Goal: Task Accomplishment & Management: Use online tool/utility

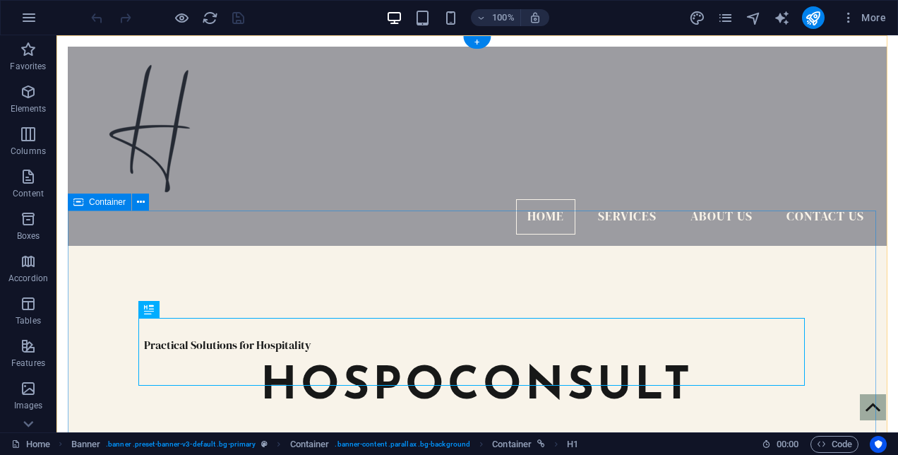
drag, startPoint x: 296, startPoint y: 343, endPoint x: 299, endPoint y: 286, distance: 57.2
click at [299, 286] on div "Practical Solutions for Hospitality hospoconsult" at bounding box center [477, 378] width 819 height 265
drag, startPoint x: 205, startPoint y: 346, endPoint x: 153, endPoint y: 279, distance: 84.0
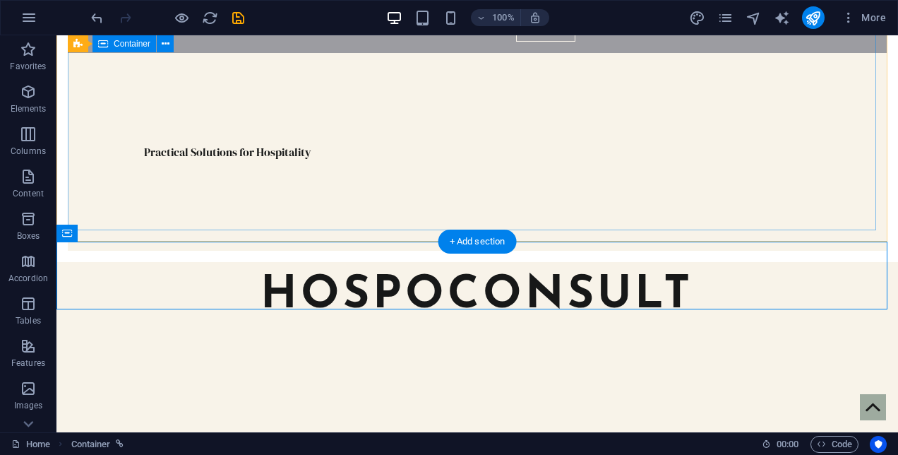
scroll to position [189, 0]
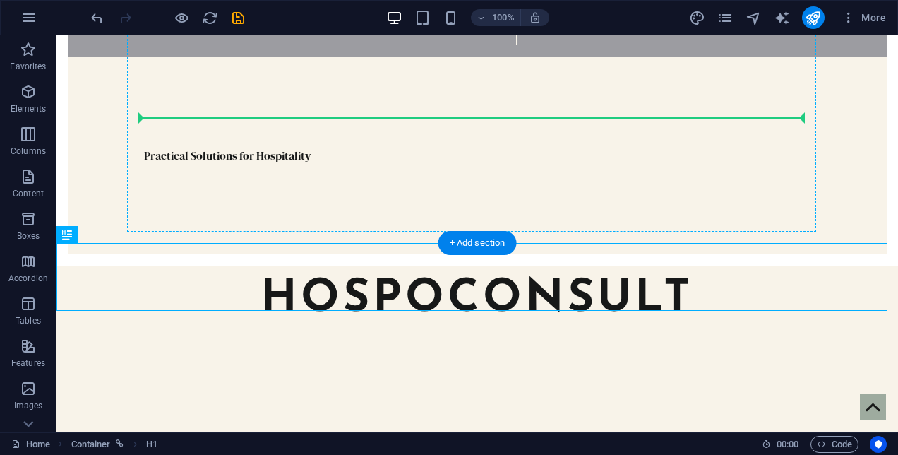
drag, startPoint x: 160, startPoint y: 287, endPoint x: 165, endPoint y: 123, distance: 163.8
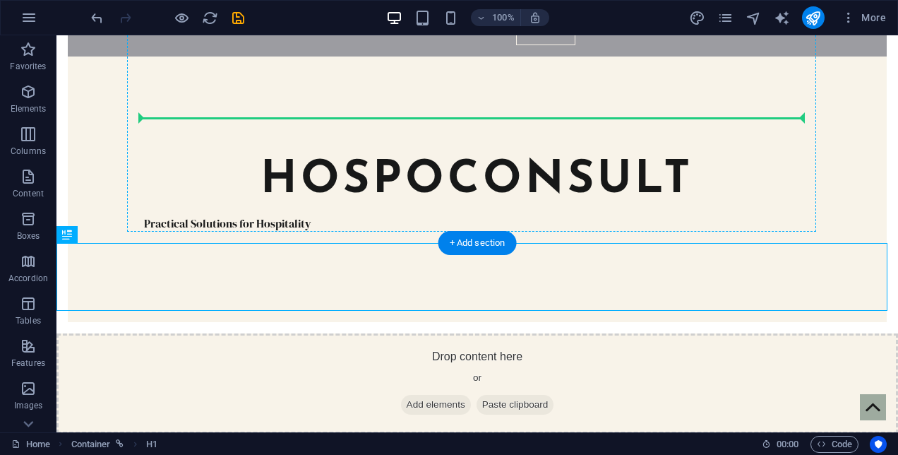
scroll to position [250, 0]
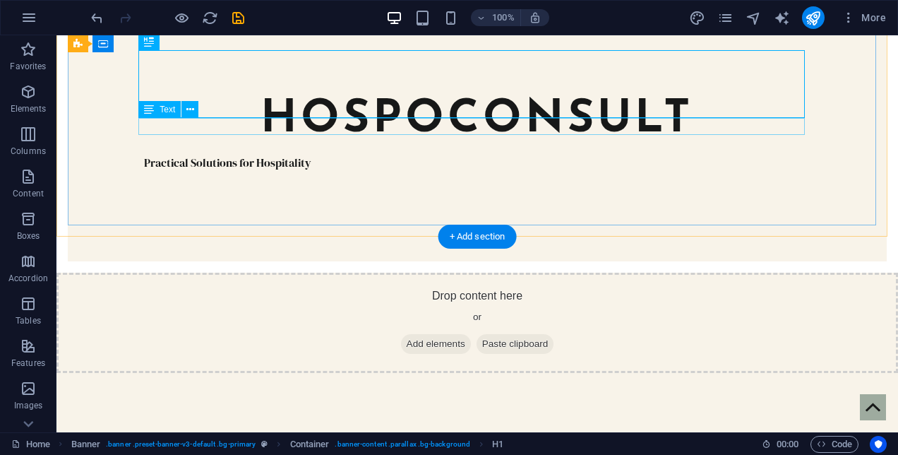
click at [308, 154] on div "Practical Solutions for Hospitality" at bounding box center [477, 162] width 666 height 17
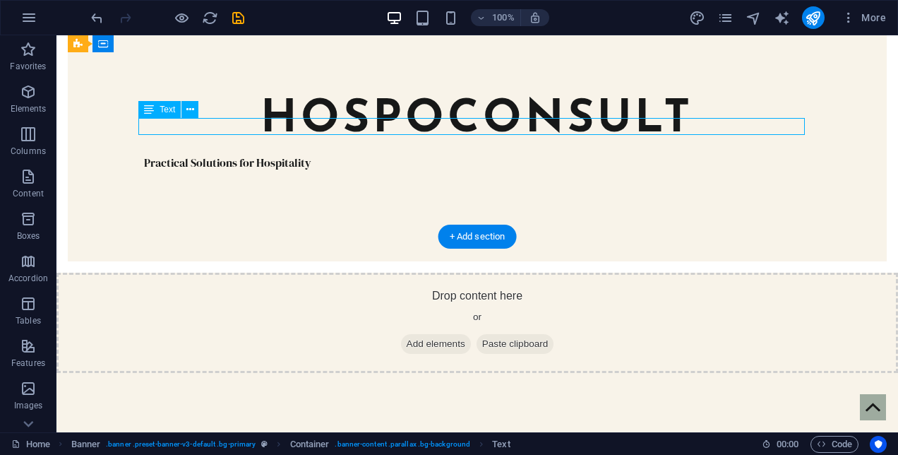
click at [308, 154] on div "Practical Solutions for Hospitality" at bounding box center [477, 162] width 666 height 17
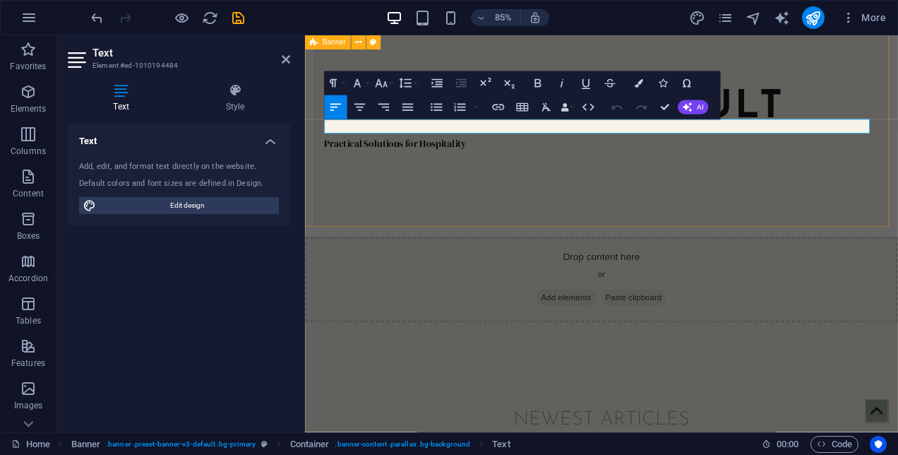
scroll to position [241, 0]
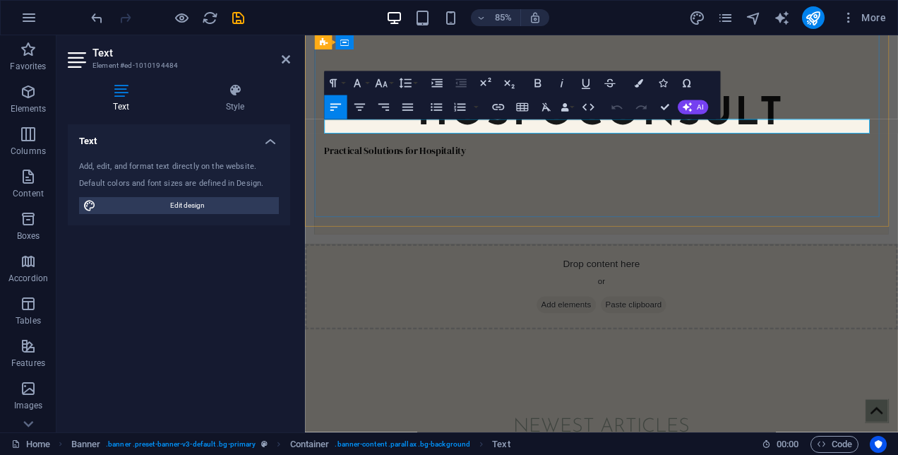
click at [503, 162] on p "Practical Solutions for Hospitality" at bounding box center [653, 170] width 652 height 17
drag, startPoint x: 503, startPoint y: 140, endPoint x: 330, endPoint y: 148, distance: 172.3
click at [330, 162] on p "Practical Solutions for Hospitality" at bounding box center [653, 170] width 652 height 17
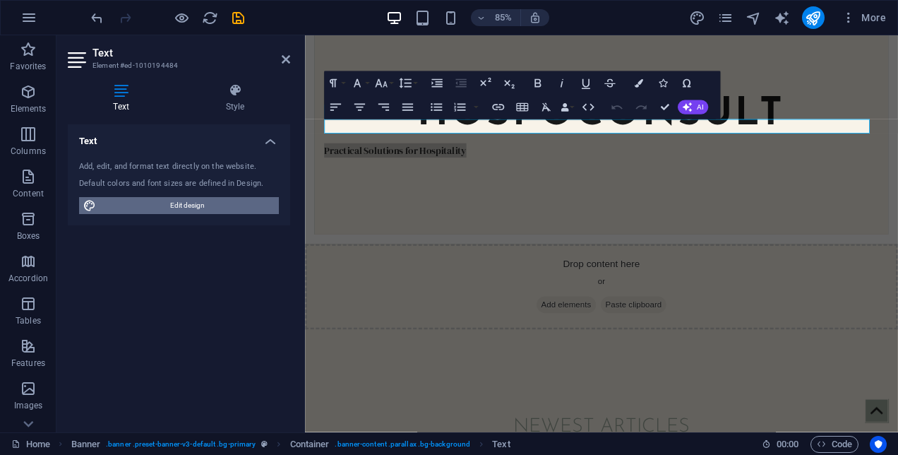
click at [253, 207] on span "Edit design" at bounding box center [187, 205] width 174 height 17
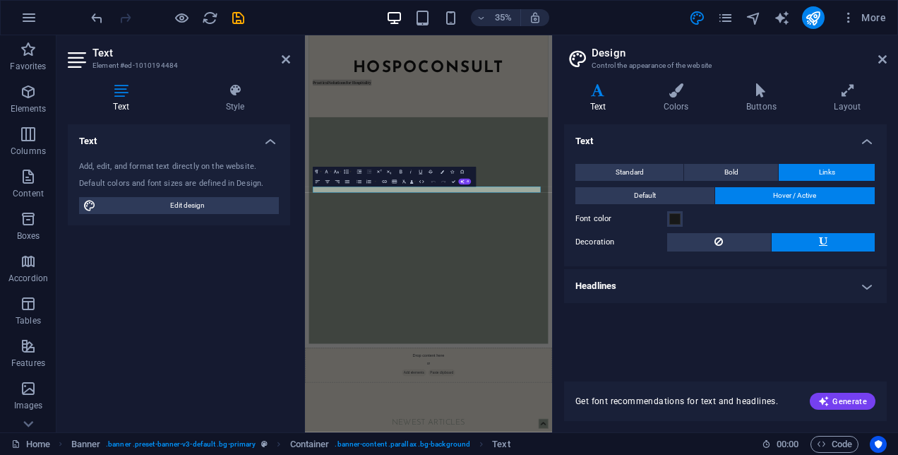
click at [605, 102] on h4 "Text" at bounding box center [600, 98] width 73 height 30
click at [659, 174] on button "Standard" at bounding box center [629, 172] width 108 height 17
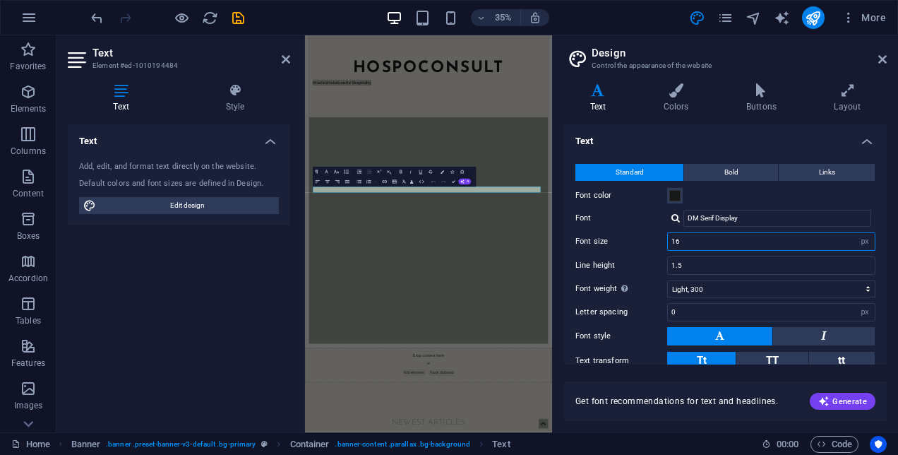
drag, startPoint x: 814, startPoint y: 243, endPoint x: 622, endPoint y: 265, distance: 193.3
click at [622, 265] on div "Standard Bold Links Font color Font DM Serif Display Font size 16 rem px Line h…" at bounding box center [725, 280] width 328 height 260
type input "20"
click at [778, 212] on input "DM Serif Display" at bounding box center [777, 218] width 188 height 17
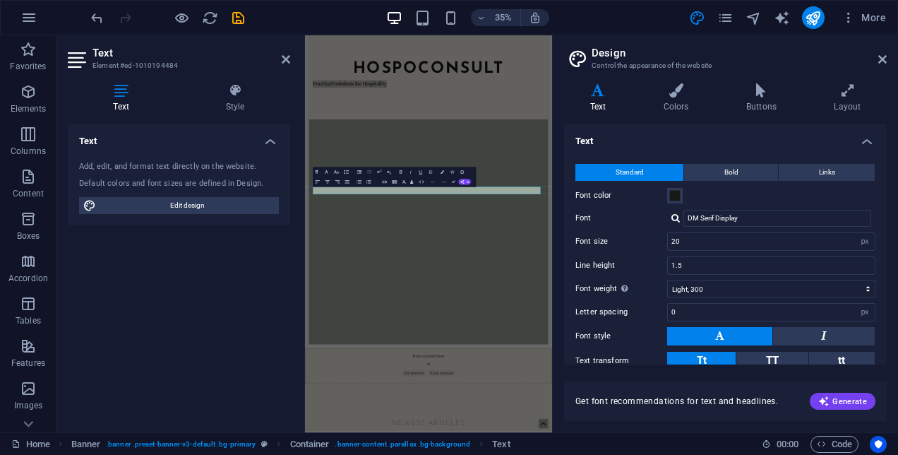
click at [673, 216] on div at bounding box center [675, 217] width 8 height 9
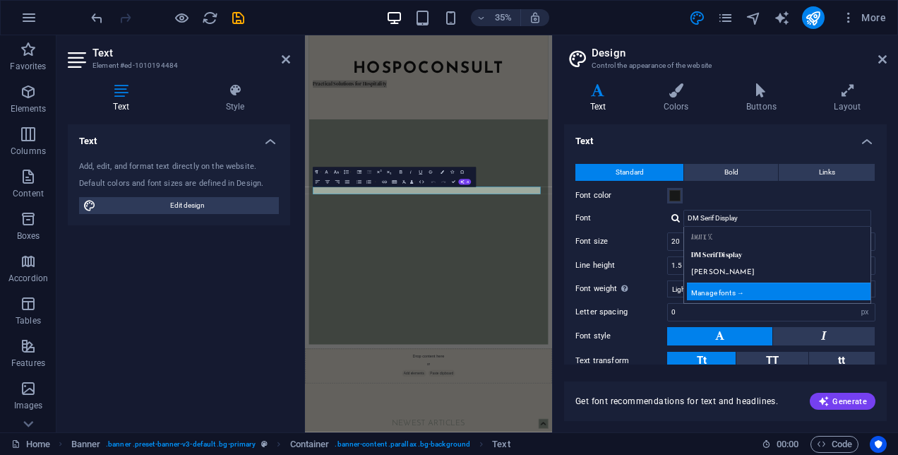
click at [730, 291] on div "Manage fonts →" at bounding box center [780, 291] width 186 height 18
select select "popularity"
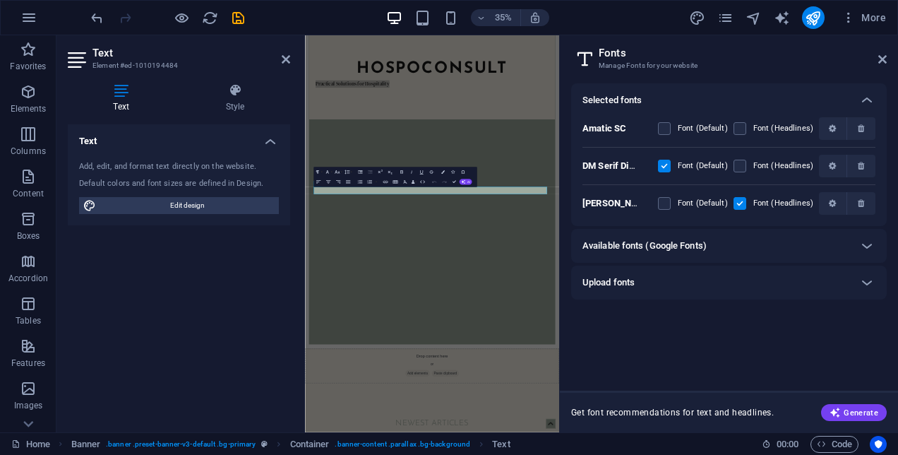
click at [747, 254] on div "Available fonts (Google Fonts)" at bounding box center [728, 246] width 315 height 34
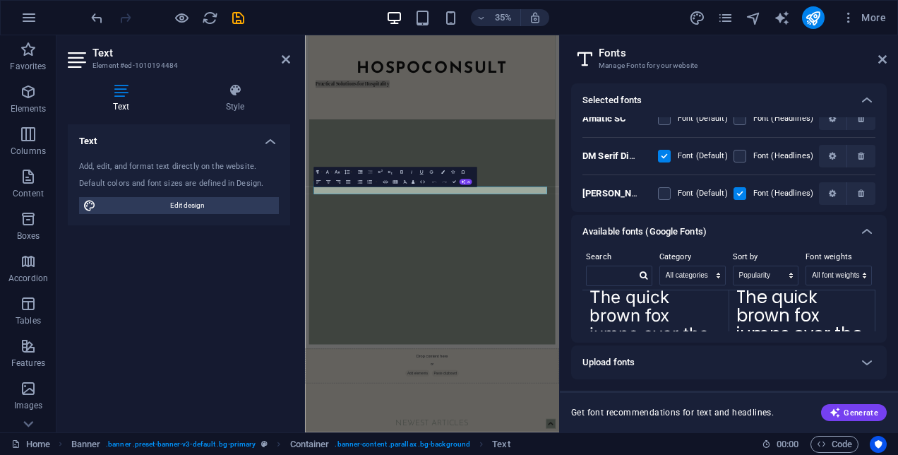
scroll to position [253, 0]
click at [816, 311] on textarea "The quick brown fox jumps over the lazy dog." at bounding box center [802, 321] width 146 height 78
click at [771, 311] on textarea "The quick brown fox jumps over the lazy dog." at bounding box center [802, 321] width 146 height 78
click at [832, 317] on textarea "The quick brown fox jumps over the lazy dog." at bounding box center [802, 321] width 146 height 78
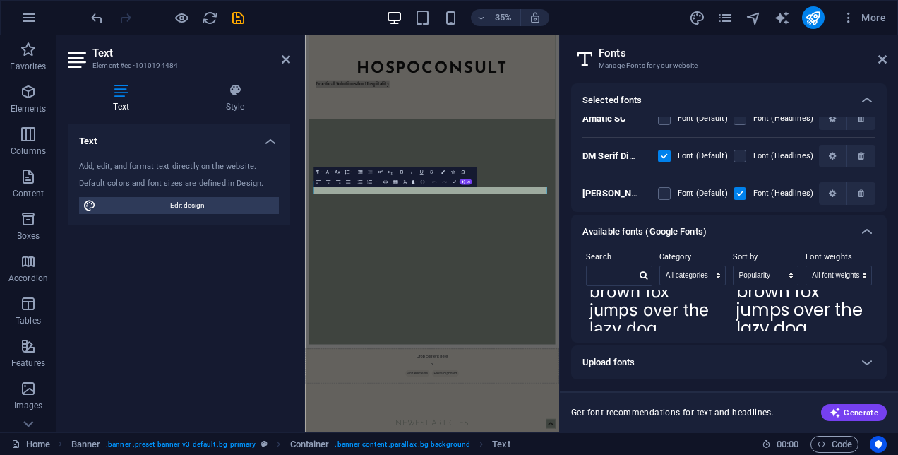
scroll to position [289, 0]
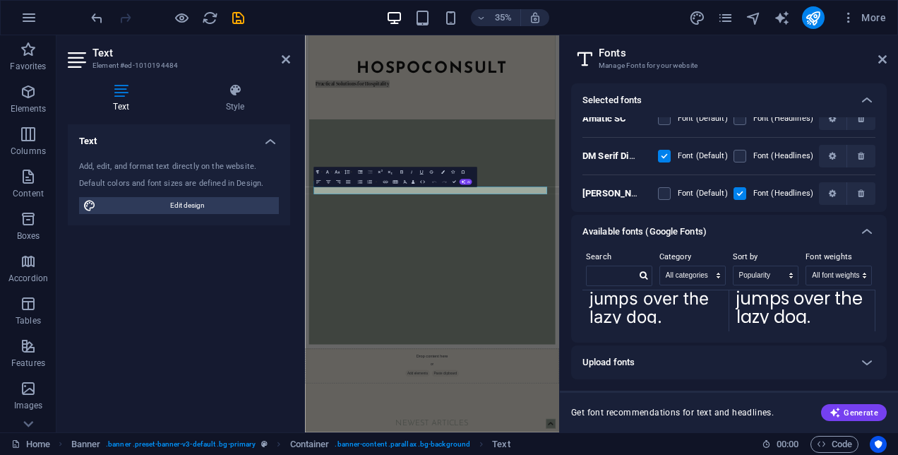
click at [805, 306] on textarea "The quick brown fox jumps over the lazy dog." at bounding box center [802, 285] width 146 height 78
click at [814, 321] on textarea "The quick brown fox jumps over the lazy dog." at bounding box center [802, 285] width 146 height 78
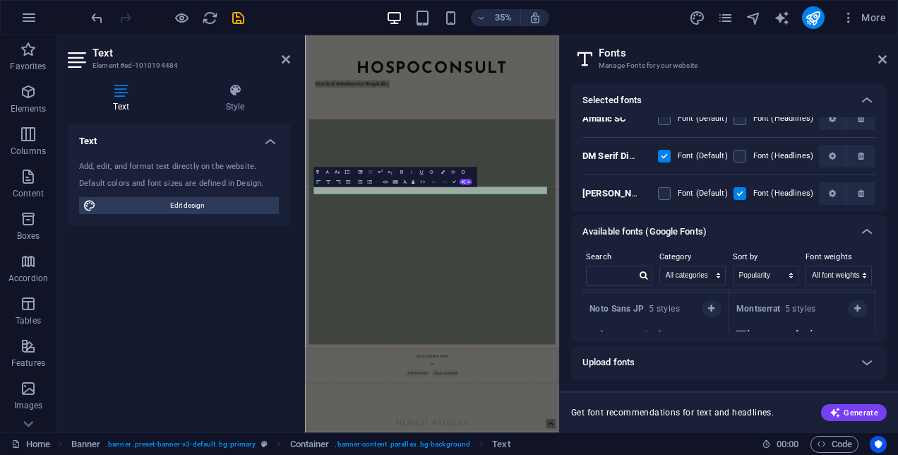
scroll to position [106, 0]
click at [615, 270] on input "text" at bounding box center [610, 275] width 49 height 18
type input "mon"
click at [709, 306] on icon "button" at bounding box center [711, 305] width 6 height 8
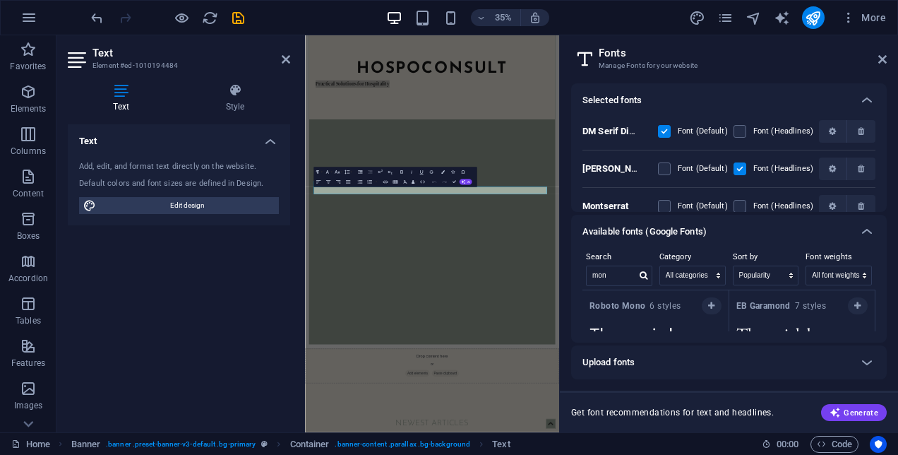
scroll to position [51, 0]
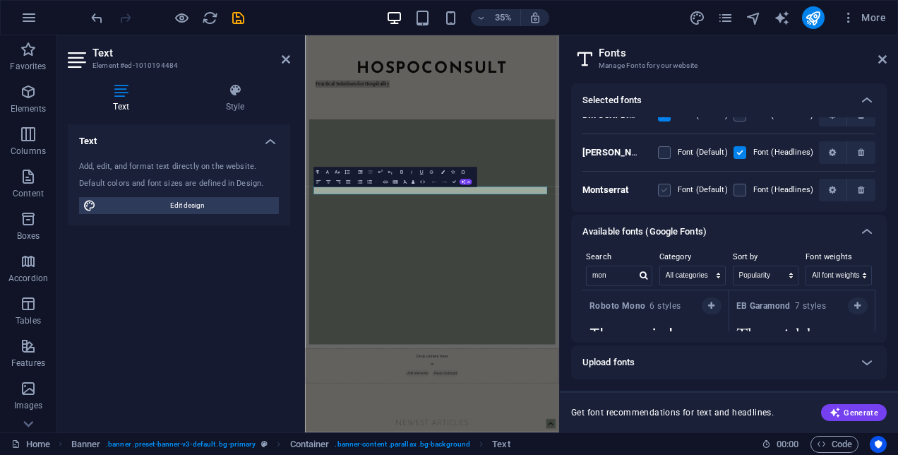
click at [667, 188] on label at bounding box center [664, 189] width 13 height 13
click at [0, 0] on input "checkbox" at bounding box center [0, 0] width 0 height 0
click at [829, 192] on icon "button" at bounding box center [832, 190] width 7 height 8
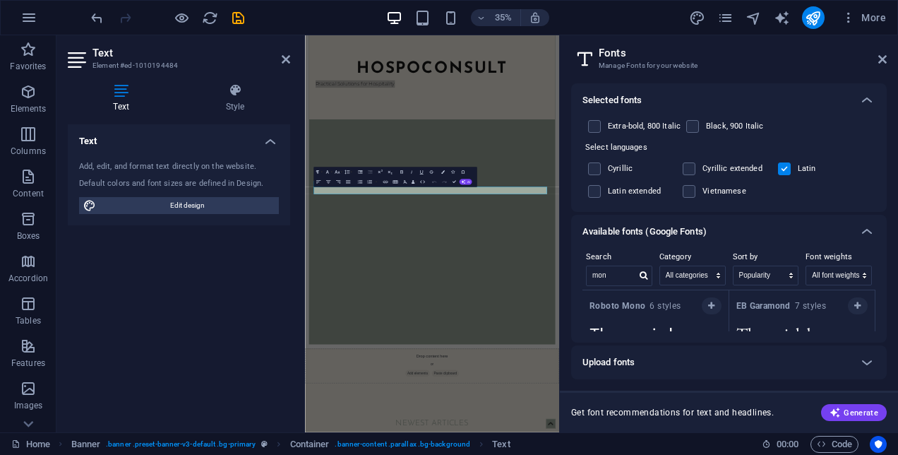
scroll to position [335, 0]
click at [778, 164] on label at bounding box center [784, 164] width 13 height 13
click at [0, 0] on input "checkbox" at bounding box center [0, 0] width 0 height 0
click at [882, 195] on div "Amatic SC Font (Default) Font (Headlines) DM Serif Display Font (Default) Font …" at bounding box center [728, 164] width 315 height 95
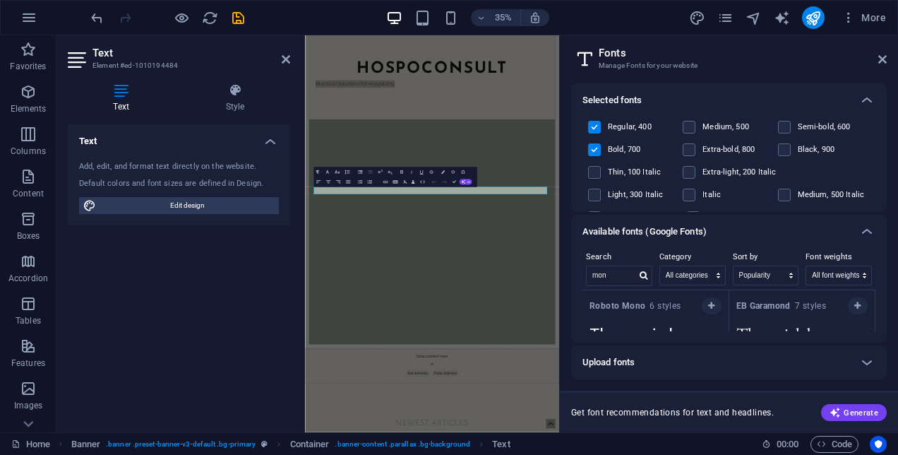
scroll to position [188, 0]
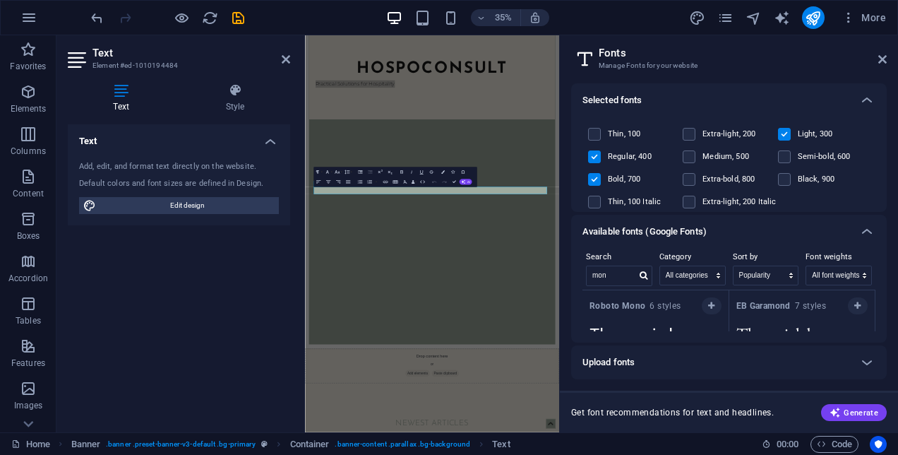
click at [783, 131] on label at bounding box center [784, 134] width 13 height 13
click at [0, 0] on input "checkbox" at bounding box center [0, 0] width 0 height 0
click at [779, 157] on label at bounding box center [784, 156] width 13 height 13
click at [0, 0] on input "checkbox" at bounding box center [0, 0] width 0 height 0
click at [783, 176] on label at bounding box center [784, 179] width 13 height 13
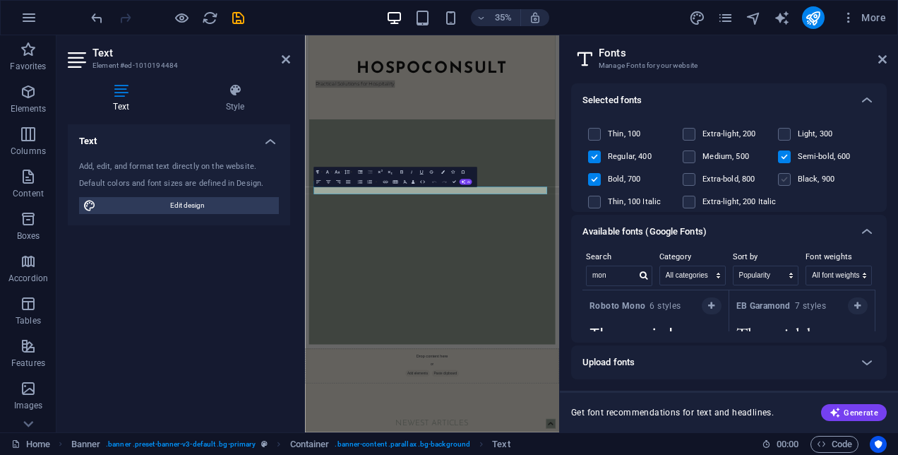
click at [0, 0] on input "checkbox" at bounding box center [0, 0] width 0 height 0
click at [595, 157] on label at bounding box center [594, 156] width 13 height 13
click at [0, 0] on input "checkbox" at bounding box center [0, 0] width 0 height 0
click at [597, 158] on label at bounding box center [594, 156] width 13 height 13
click at [0, 0] on input "checkbox" at bounding box center [0, 0] width 0 height 0
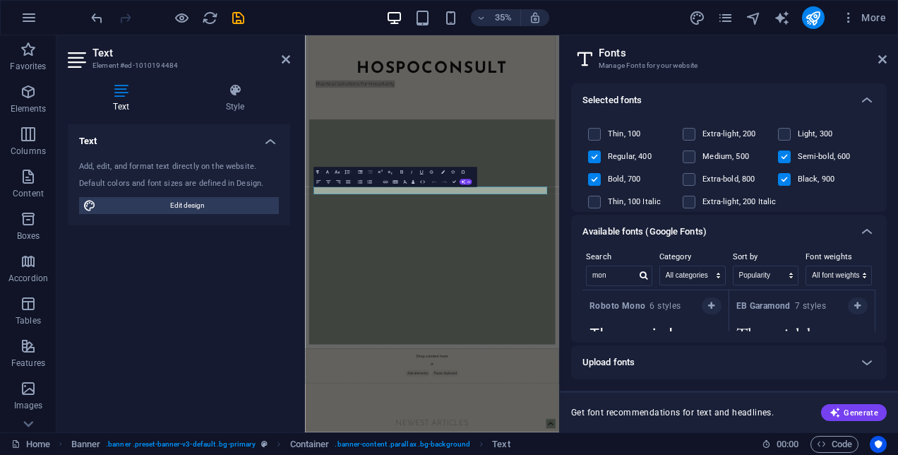
click at [721, 179] on label "Extra-bold, 800" at bounding box center [728, 179] width 52 height 17
click at [0, 0] on input "checkbox" at bounding box center [0, 0] width 0 height 0
click at [688, 176] on label at bounding box center [688, 179] width 13 height 13
click at [0, 0] on input "checkbox" at bounding box center [0, 0] width 0 height 0
click at [239, 11] on icon "save" at bounding box center [238, 18] width 16 height 16
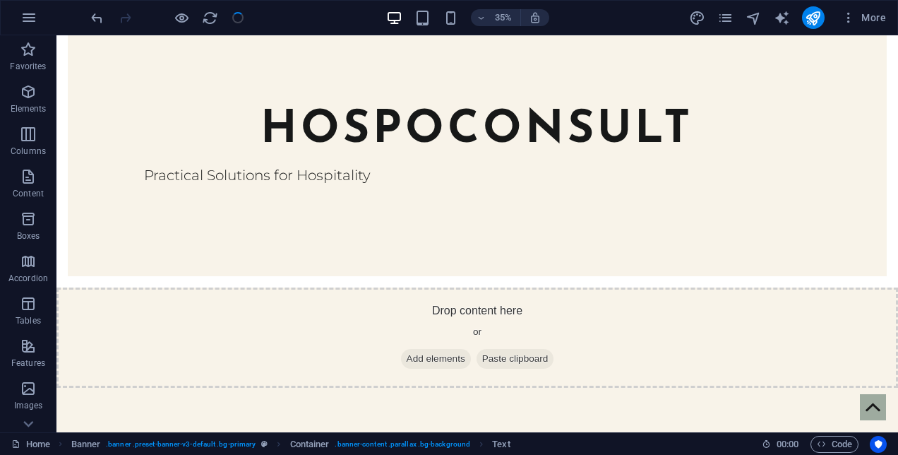
checkbox input "false"
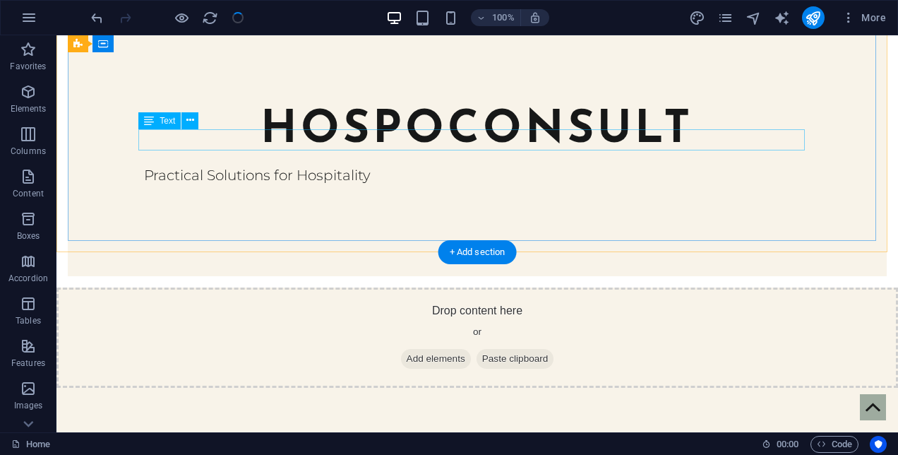
click at [374, 164] on div "Practical Solutions for Hospitality" at bounding box center [477, 174] width 666 height 21
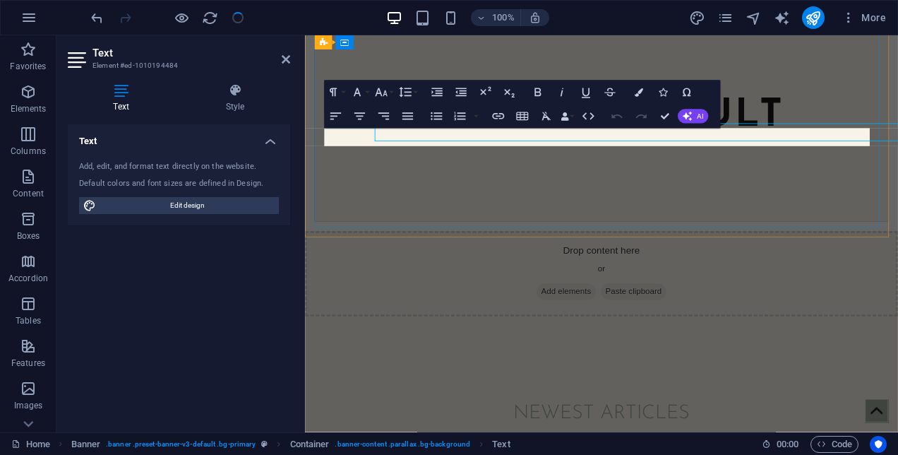
scroll to position [229, 0]
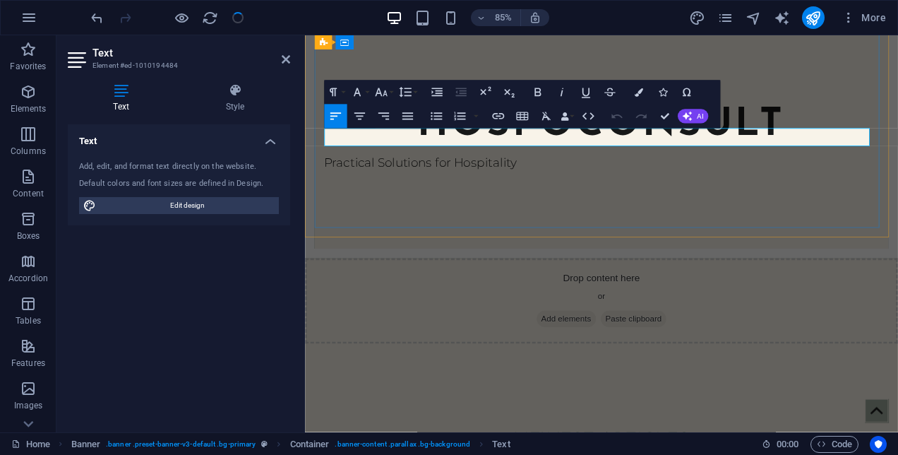
click at [561, 175] on p "Practical Solutions for Hospitality" at bounding box center [653, 185] width 652 height 21
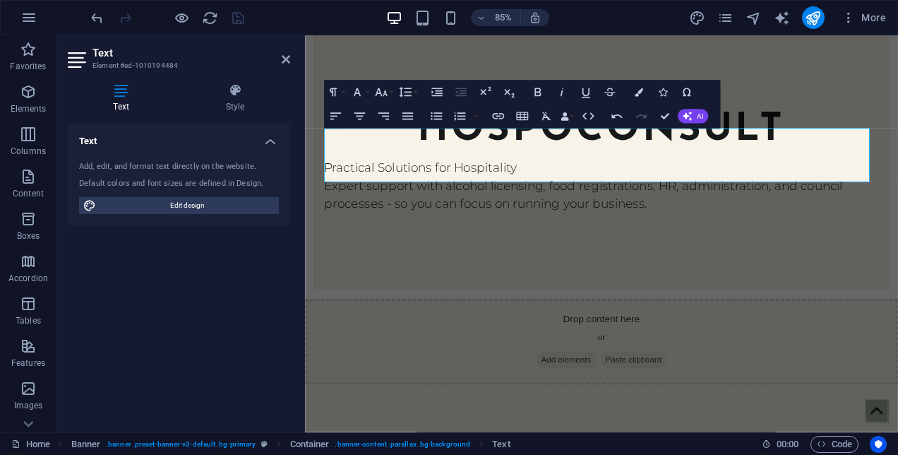
click at [233, 18] on div at bounding box center [167, 17] width 158 height 23
click at [344, 24] on div "85% More" at bounding box center [489, 17] width 803 height 23
click at [373, 359] on div "Drop content here or Add elements Paste clipboard" at bounding box center [653, 396] width 697 height 100
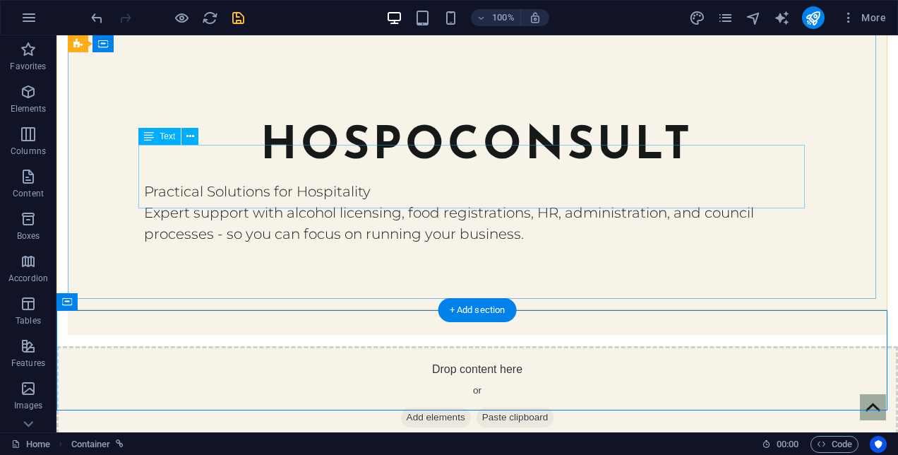
click at [344, 181] on div "Practical Solutions for Hospitality Expert support with alcohol licensing, food…" at bounding box center [477, 213] width 666 height 64
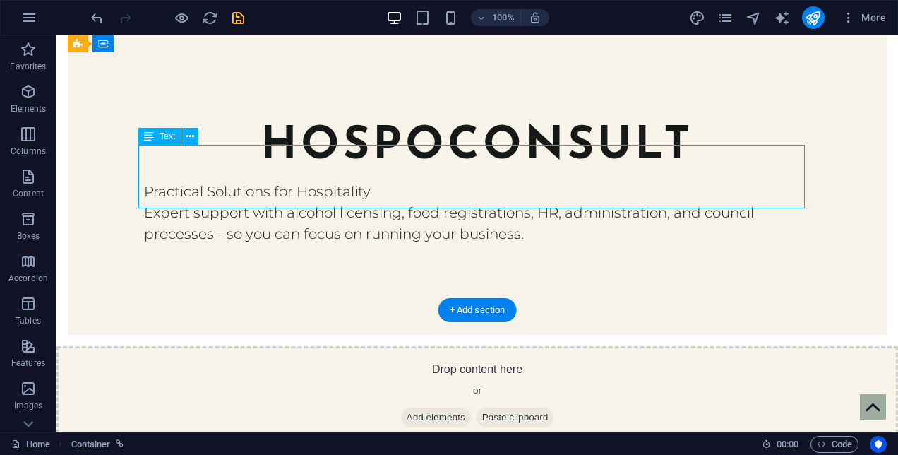
click at [344, 181] on div "Practical Solutions for Hospitality Expert support with alcohol licensing, food…" at bounding box center [477, 213] width 666 height 64
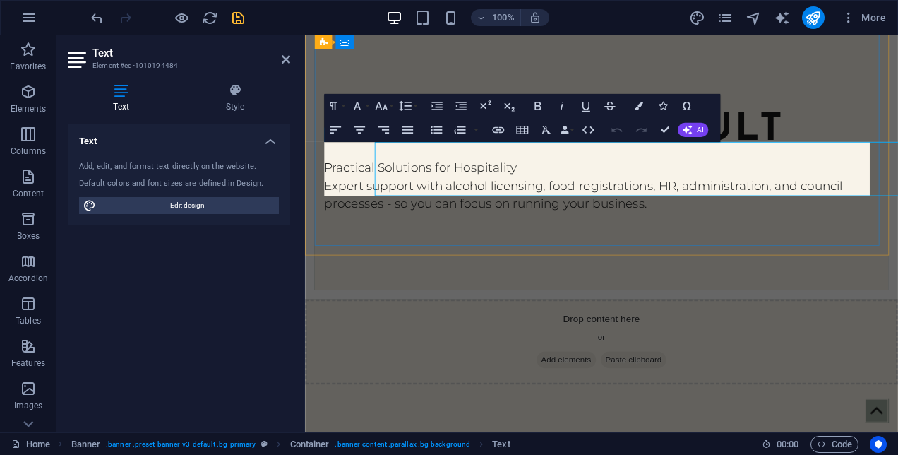
scroll to position [207, 0]
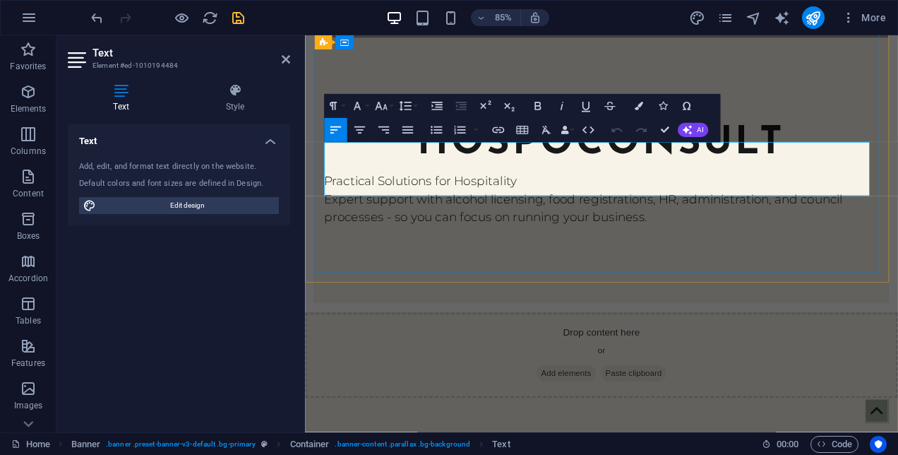
click at [578, 196] on p "Practical Solutions for Hospitality" at bounding box center [653, 206] width 652 height 21
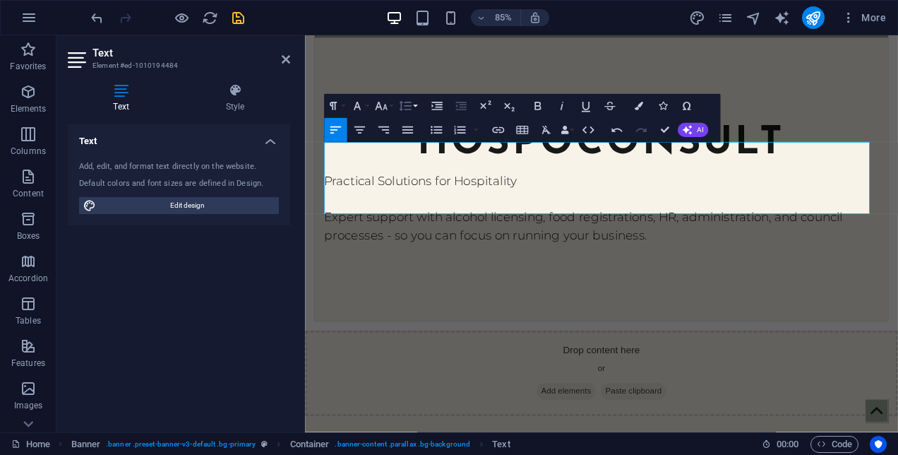
click at [414, 112] on button "Line Height" at bounding box center [407, 106] width 23 height 24
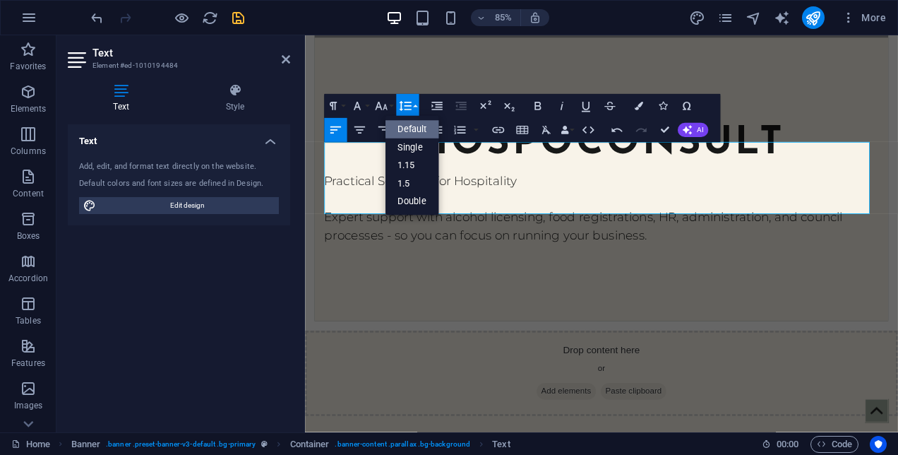
scroll to position [0, 0]
click at [413, 145] on link "Single" at bounding box center [412, 147] width 54 height 18
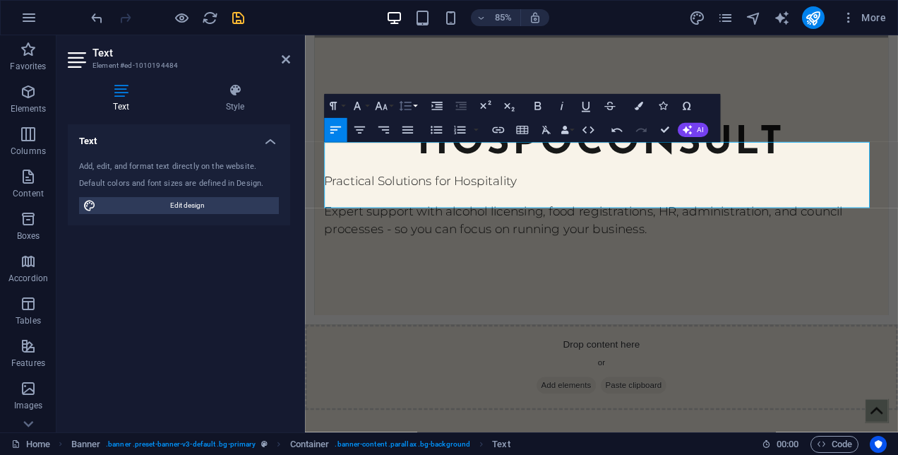
click at [414, 107] on button "Line Height" at bounding box center [407, 106] width 23 height 24
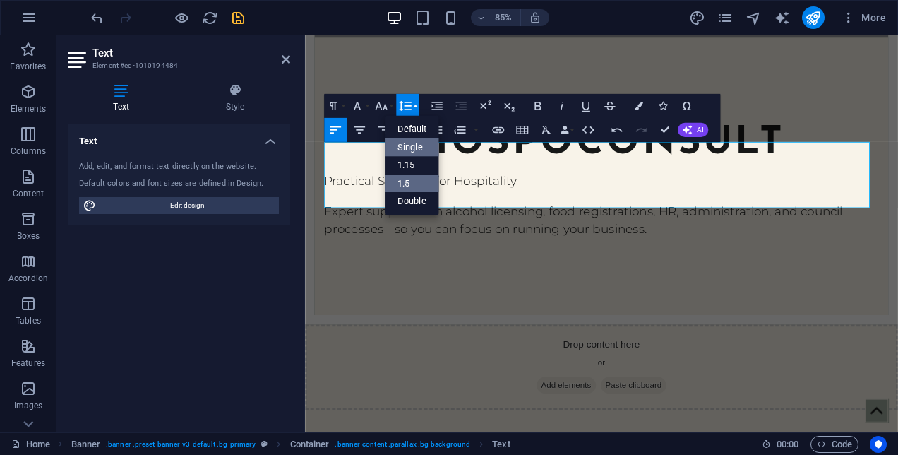
click at [411, 178] on link "1.5" at bounding box center [412, 183] width 54 height 18
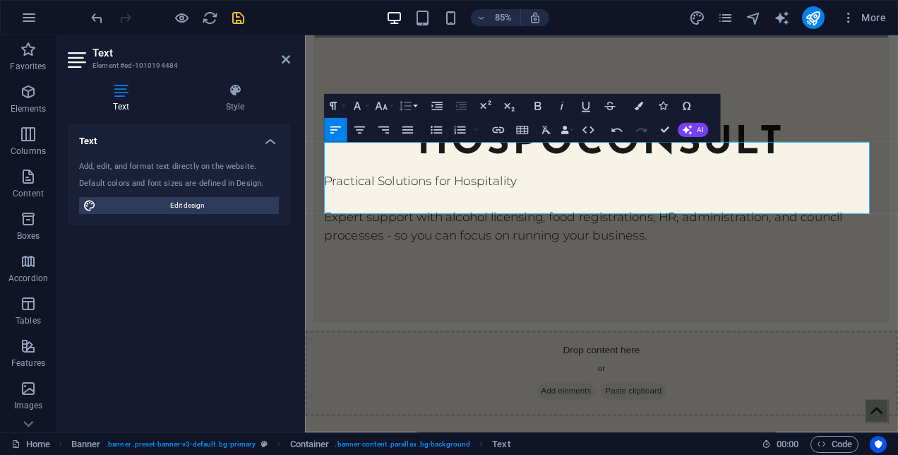
click at [411, 109] on icon "button" at bounding box center [405, 106] width 14 height 14
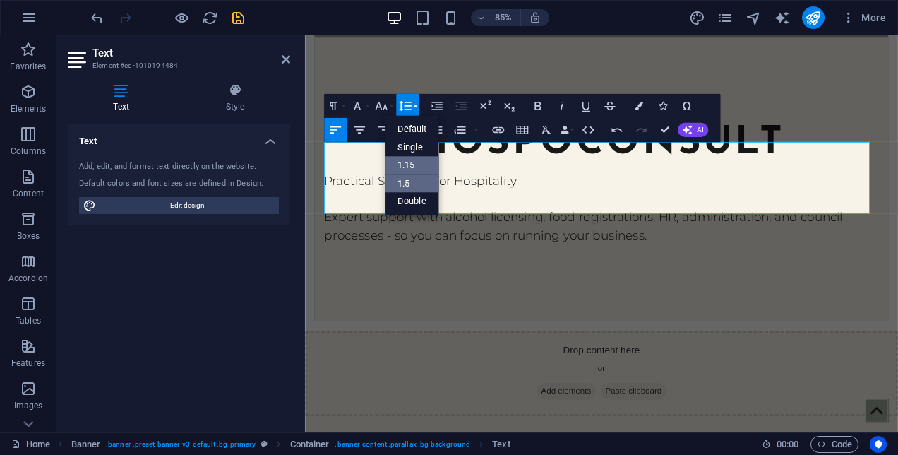
click at [411, 173] on link "1.15" at bounding box center [412, 166] width 54 height 18
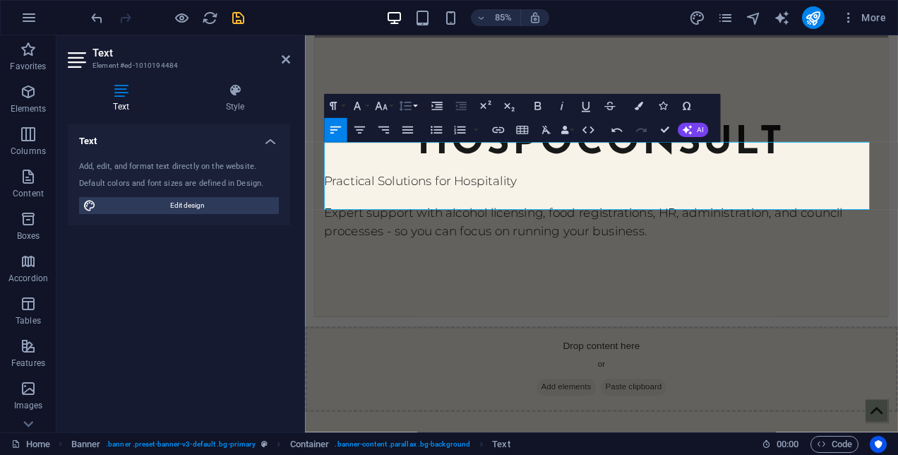
click at [414, 107] on button "Line Height" at bounding box center [407, 106] width 23 height 24
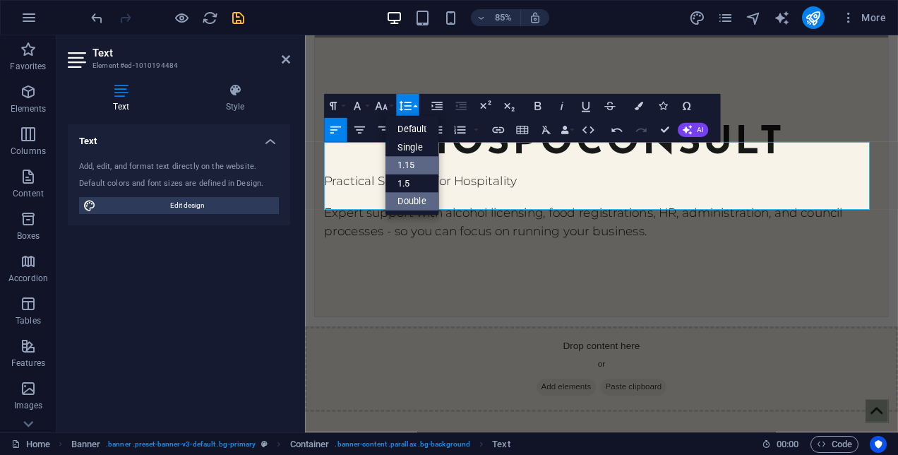
click at [421, 196] on link "Double" at bounding box center [412, 202] width 54 height 18
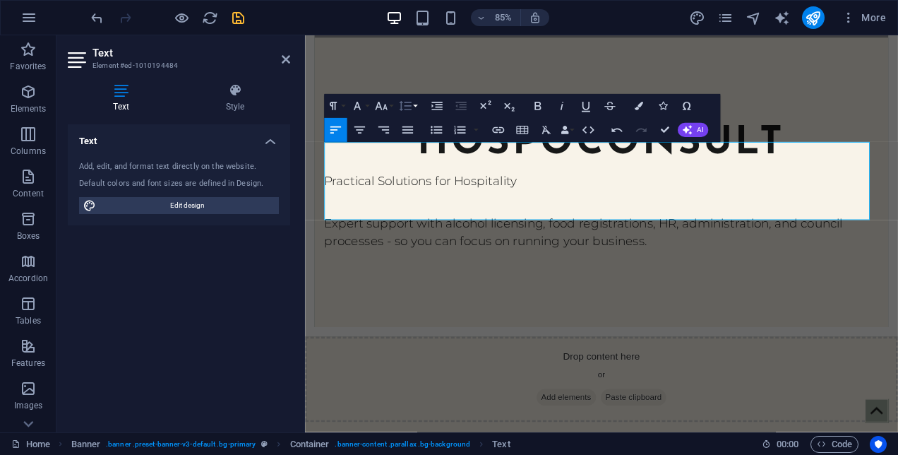
click at [408, 113] on icon "button" at bounding box center [405, 106] width 14 height 14
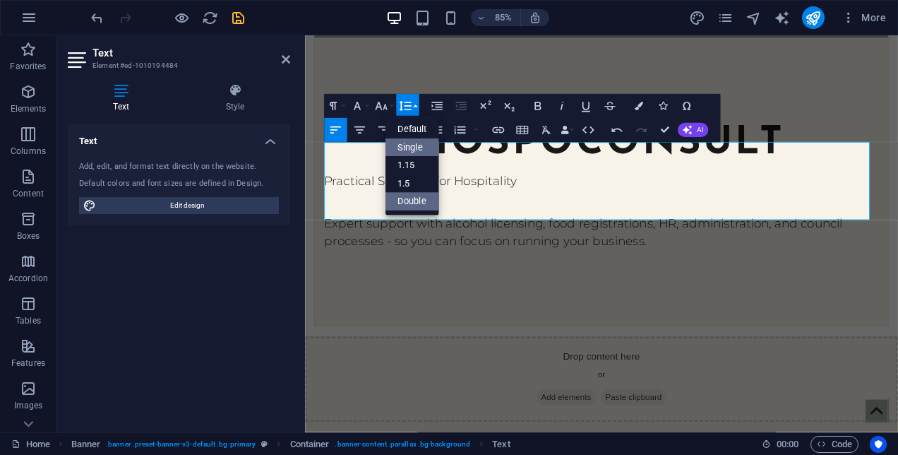
click at [411, 148] on link "Single" at bounding box center [412, 147] width 54 height 18
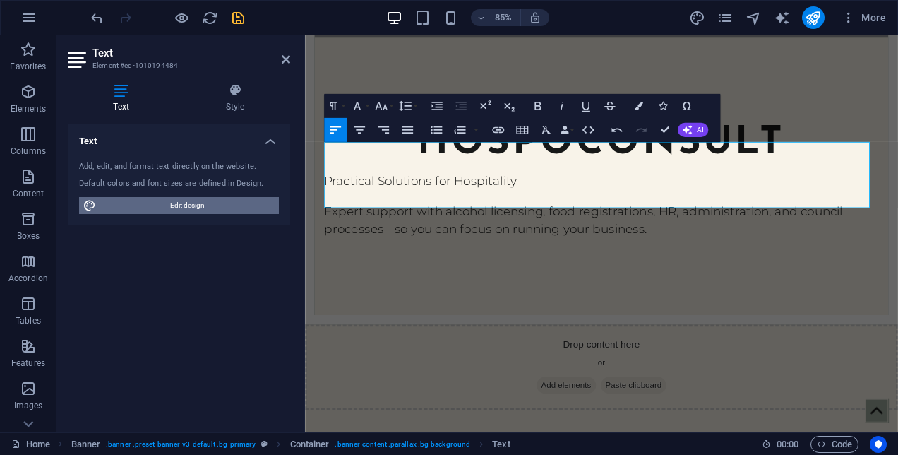
click at [198, 210] on span "Edit design" at bounding box center [187, 205] width 174 height 17
select select "px"
select select "300"
select select "px"
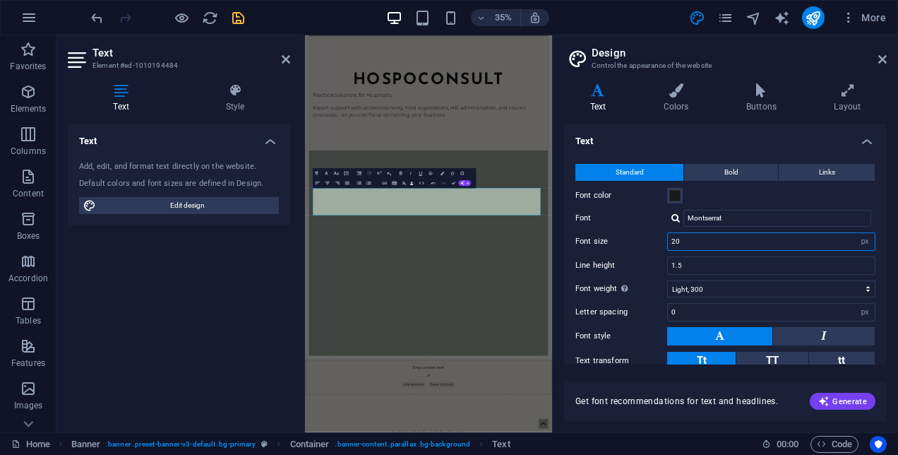
drag, startPoint x: 718, startPoint y: 241, endPoint x: 634, endPoint y: 253, distance: 85.4
click at [634, 253] on div "Standard Bold Links Font color Font Montserrat Font size 20 rem px Line height …" at bounding box center [725, 280] width 328 height 260
type input "1"
type input "2"
click at [244, 13] on icon "save" at bounding box center [238, 18] width 16 height 16
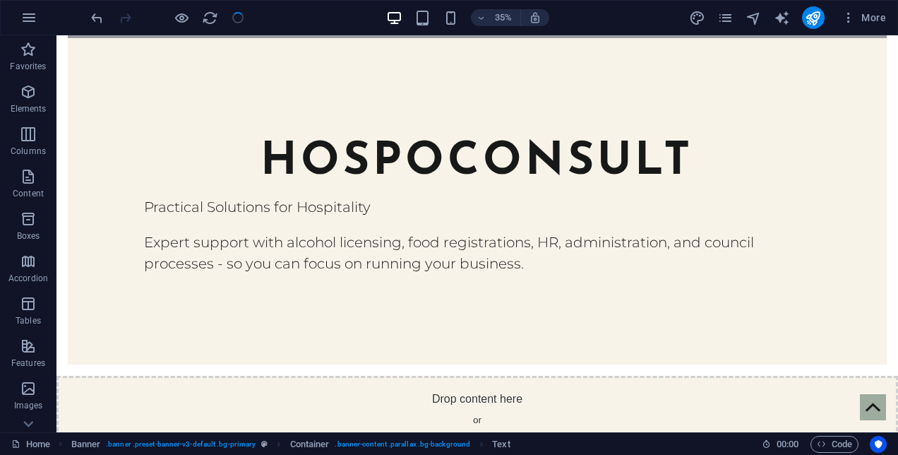
checkbox input "false"
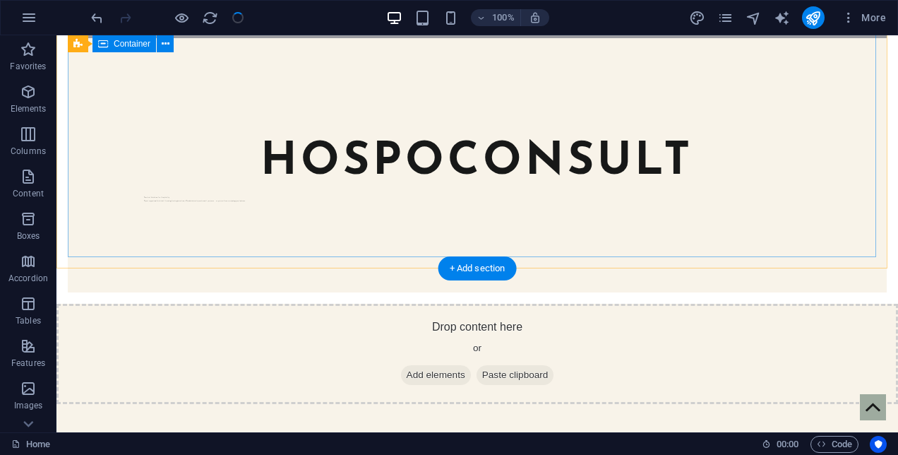
click at [245, 167] on div "hospoconsult Practical Solutions for Hospitality Expert support with alcohol li…" at bounding box center [477, 165] width 819 height 254
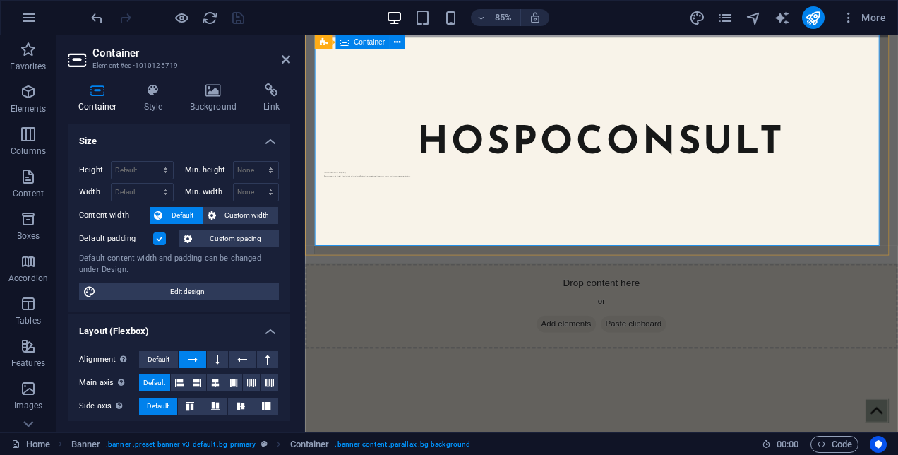
click at [389, 183] on div "hospoconsult Practical Solutions for Hospitality Expert support with alcohol li…" at bounding box center [653, 165] width 675 height 254
click at [161, 111] on h4 "Style" at bounding box center [156, 98] width 46 height 30
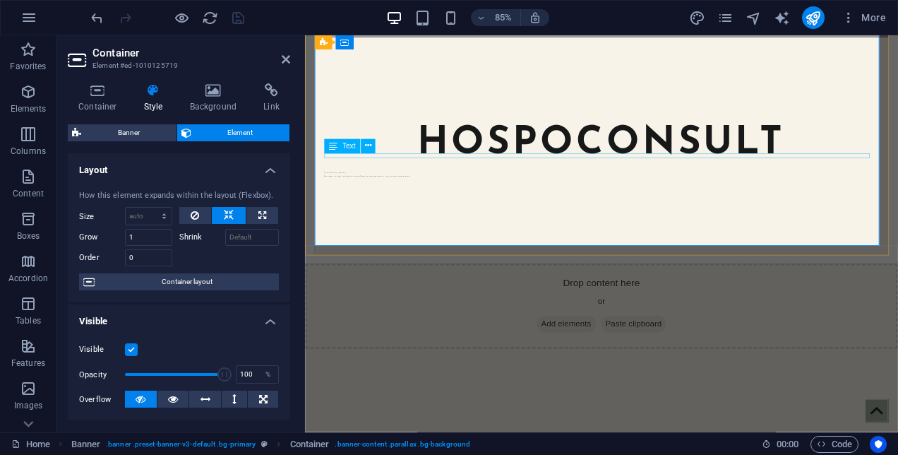
click at [442, 196] on div "Practical Solutions for Hospitality Expert support with alcohol licensing, food…" at bounding box center [653, 199] width 652 height 6
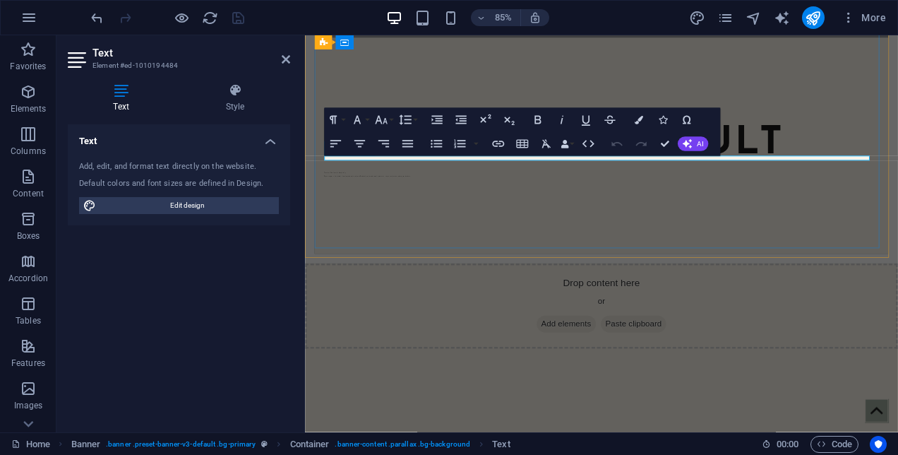
scroll to position [205, 0]
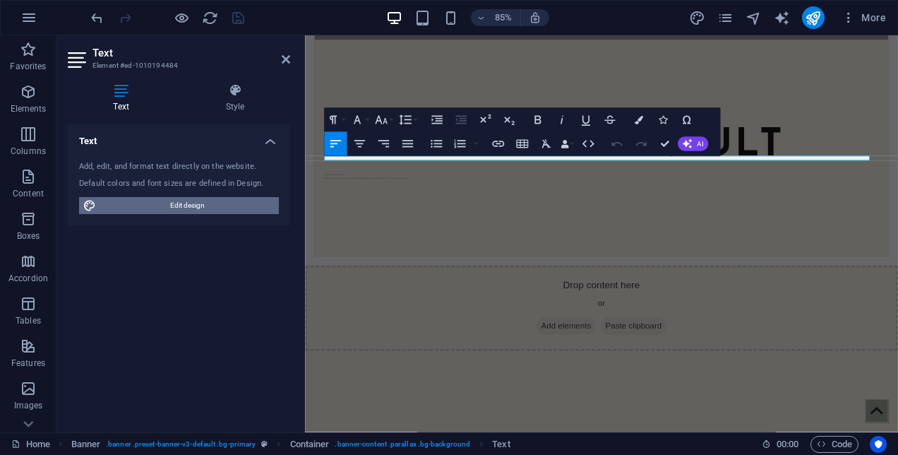
click at [183, 202] on span "Edit design" at bounding box center [187, 205] width 174 height 17
select select "px"
select select "300"
select select "px"
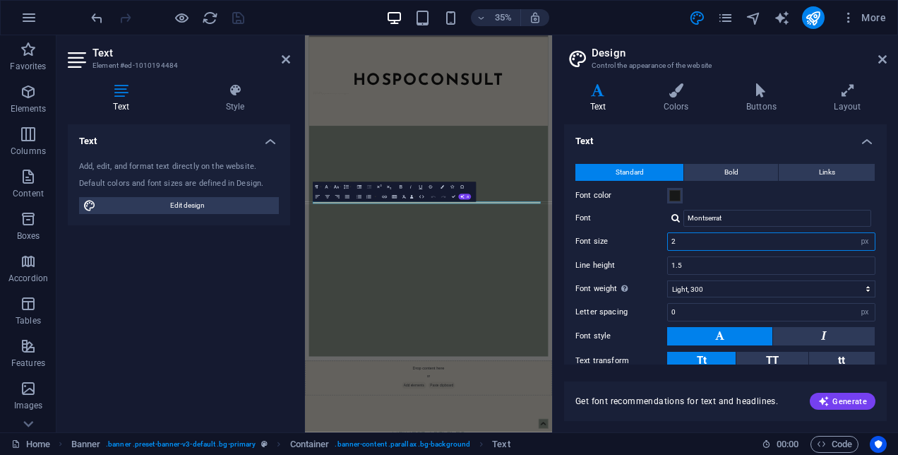
drag, startPoint x: 1004, startPoint y: 278, endPoint x: 985, endPoint y: 581, distance: 303.4
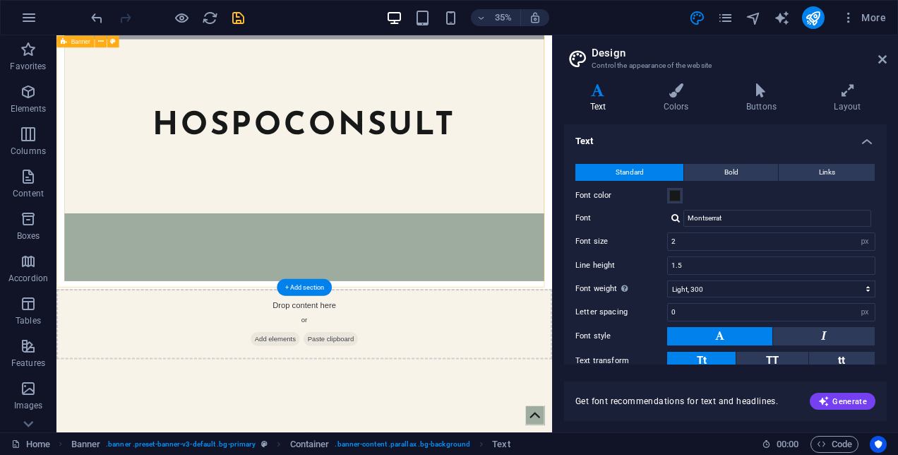
scroll to position [207, 0]
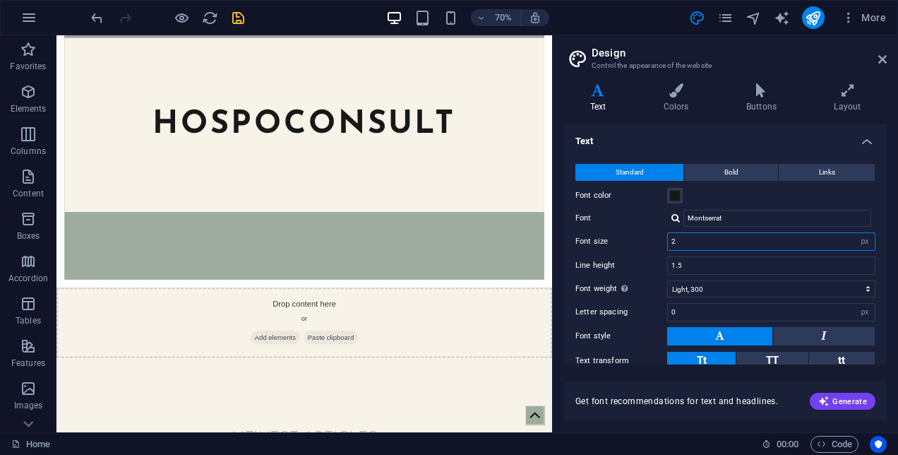
click at [697, 243] on input "2" at bounding box center [771, 241] width 207 height 17
type input "20"
click at [243, 18] on icon "save" at bounding box center [238, 18] width 16 height 16
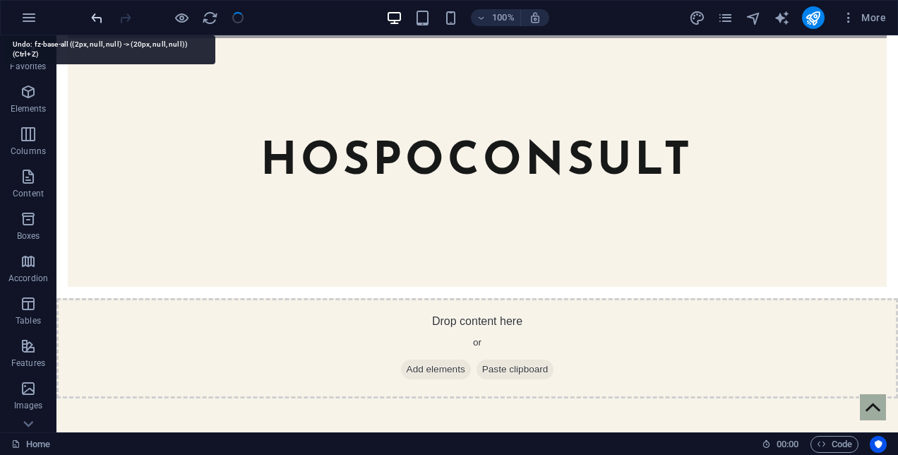
click at [97, 13] on icon "undo" at bounding box center [97, 18] width 16 height 16
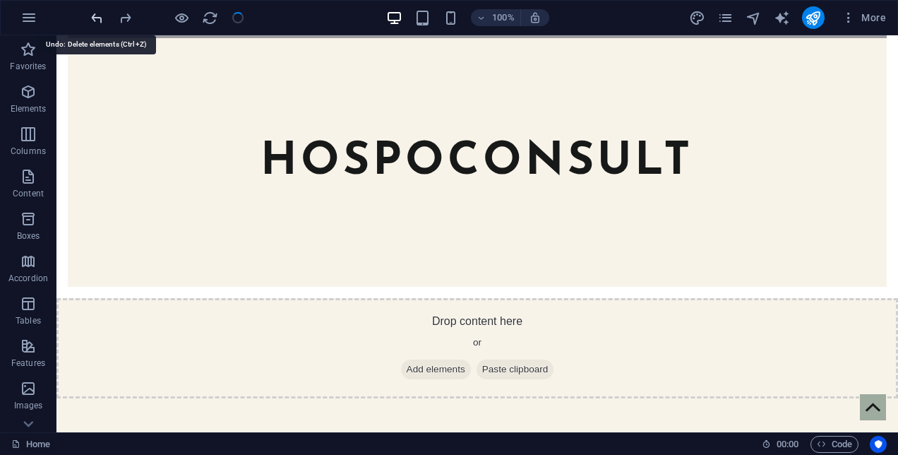
click at [97, 13] on icon "undo" at bounding box center [97, 18] width 16 height 16
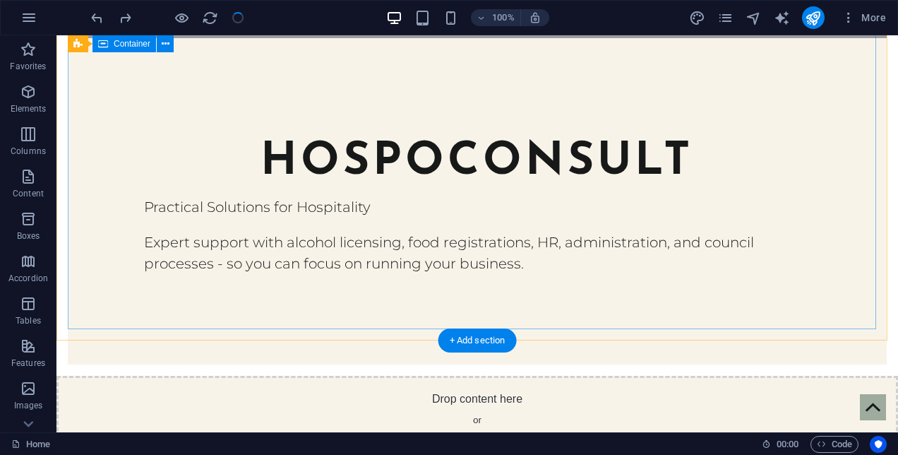
click at [233, 252] on div "hospoconsult Practical Solutions for Hospitality Expert support with alcohol li…" at bounding box center [477, 201] width 819 height 326
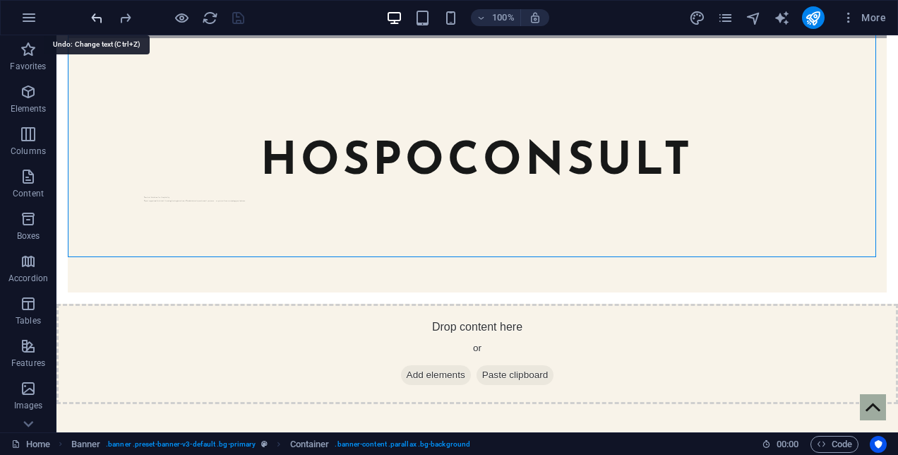
click at [95, 22] on icon "undo" at bounding box center [97, 18] width 16 height 16
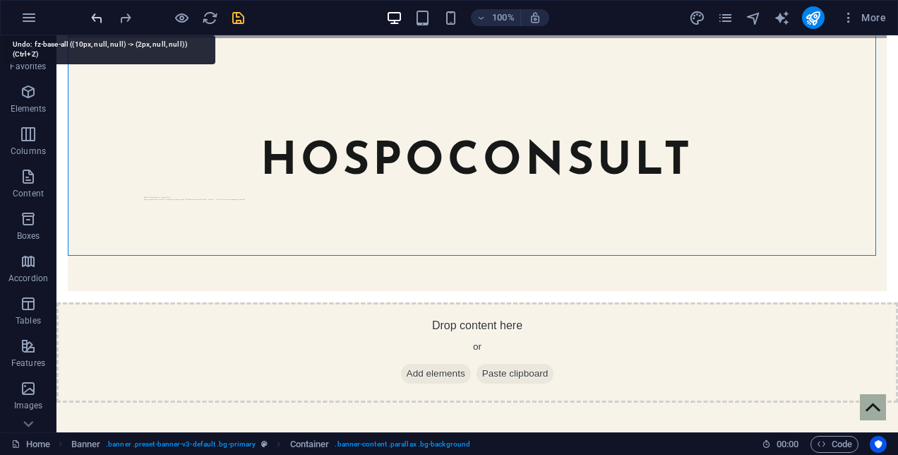
click at [95, 22] on icon "undo" at bounding box center [97, 18] width 16 height 16
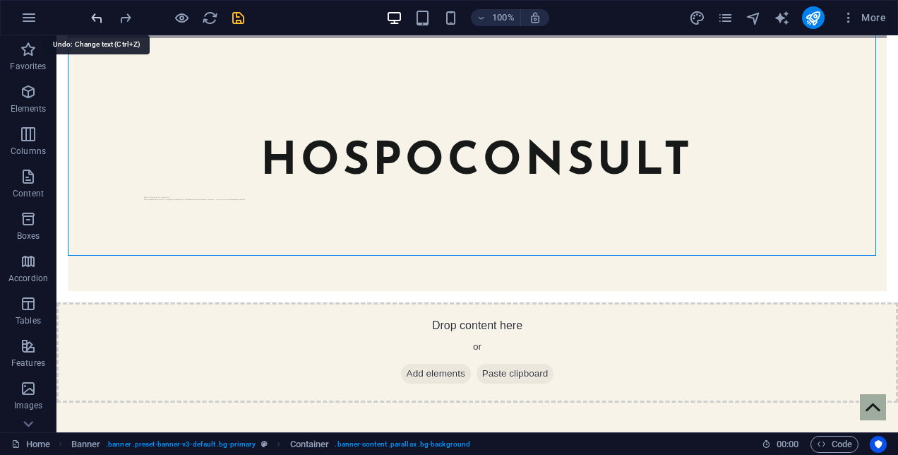
click at [95, 22] on icon "undo" at bounding box center [97, 18] width 16 height 16
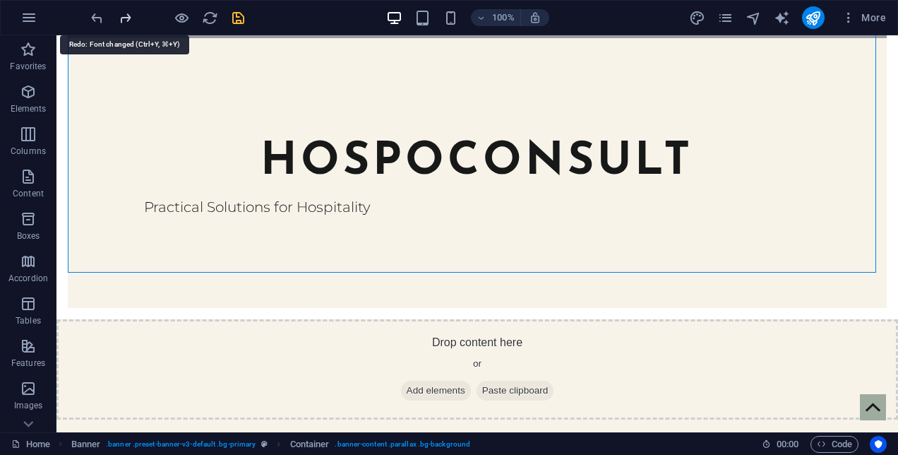
click at [124, 18] on icon "redo" at bounding box center [125, 18] width 16 height 16
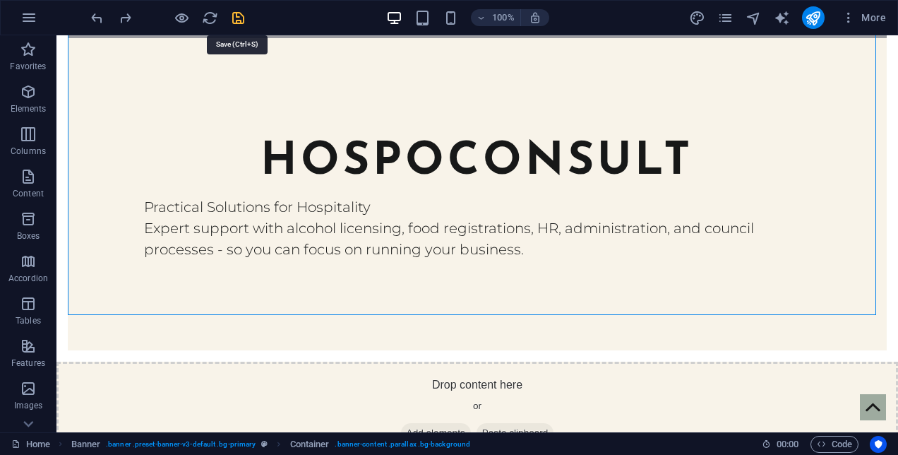
click at [241, 16] on icon "save" at bounding box center [238, 18] width 16 height 16
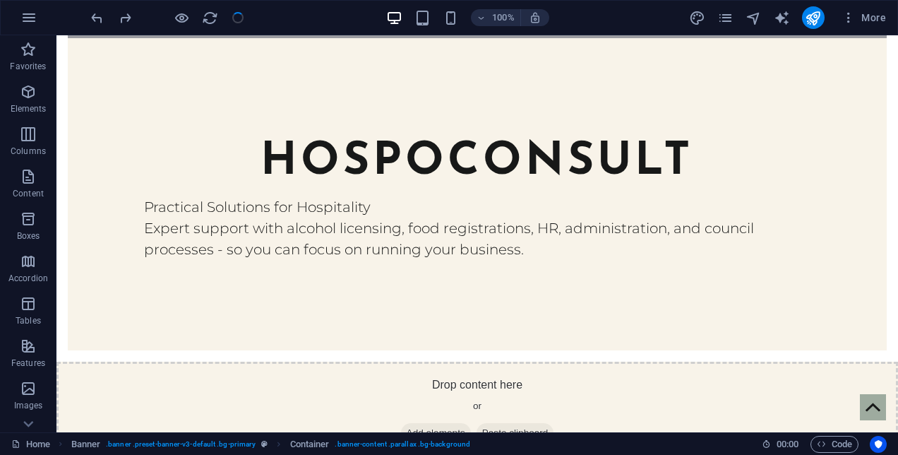
checkbox input "false"
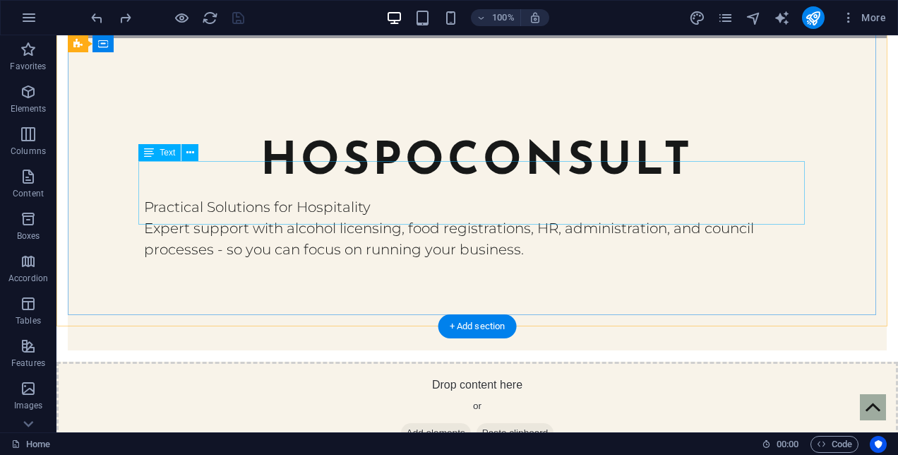
click at [395, 16] on icon "button" at bounding box center [394, 18] width 16 height 16
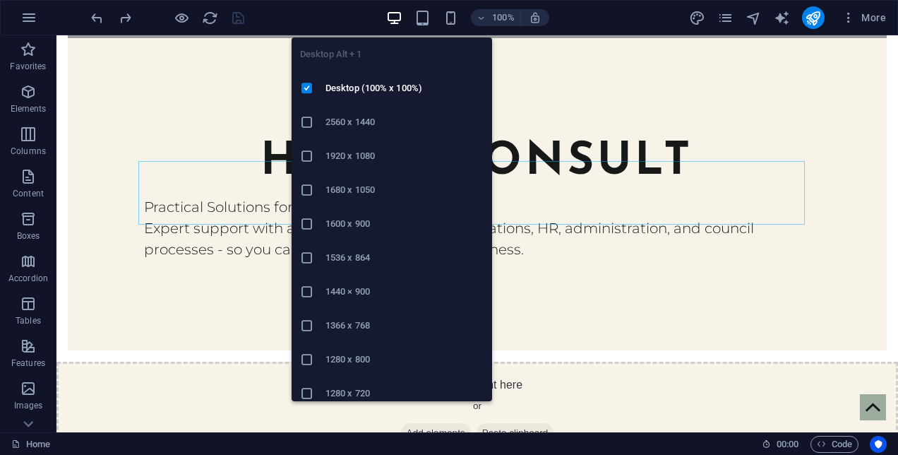
click at [427, 27] on div "Desktop Alt + 1 Desktop (100% x 100%) 2560 x 1440 1920 x 1080 1680 x [PHONE_NUM…" at bounding box center [391, 213] width 200 height 375
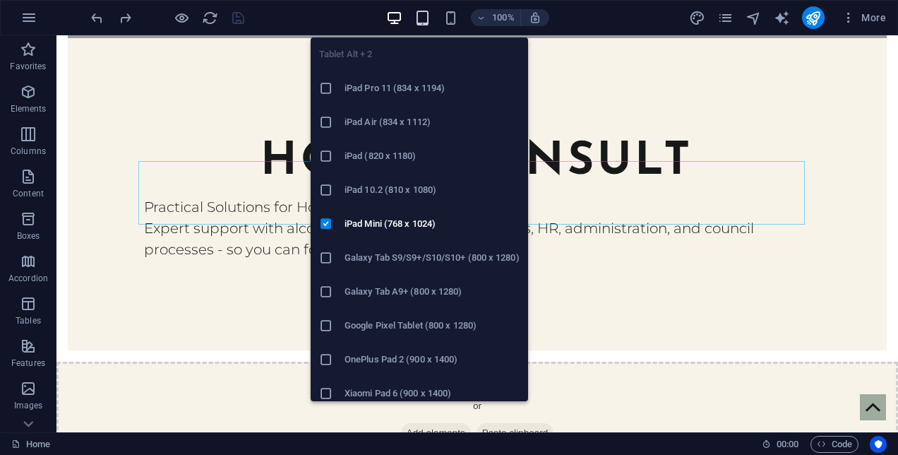
click at [426, 15] on icon "button" at bounding box center [422, 18] width 16 height 16
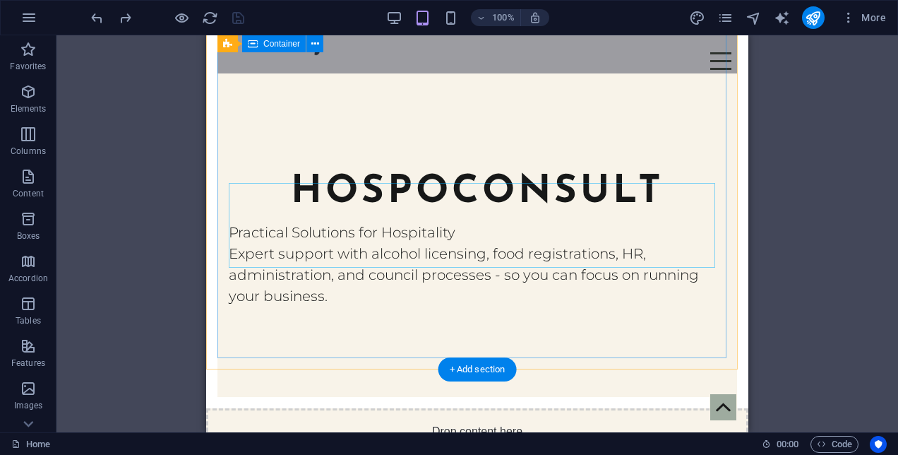
scroll to position [0, 0]
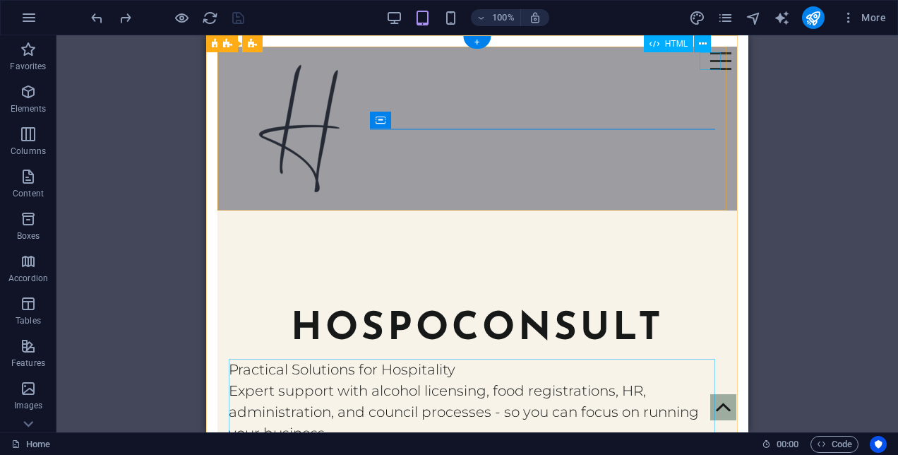
click at [710, 69] on div "Menu" at bounding box center [720, 61] width 21 height 18
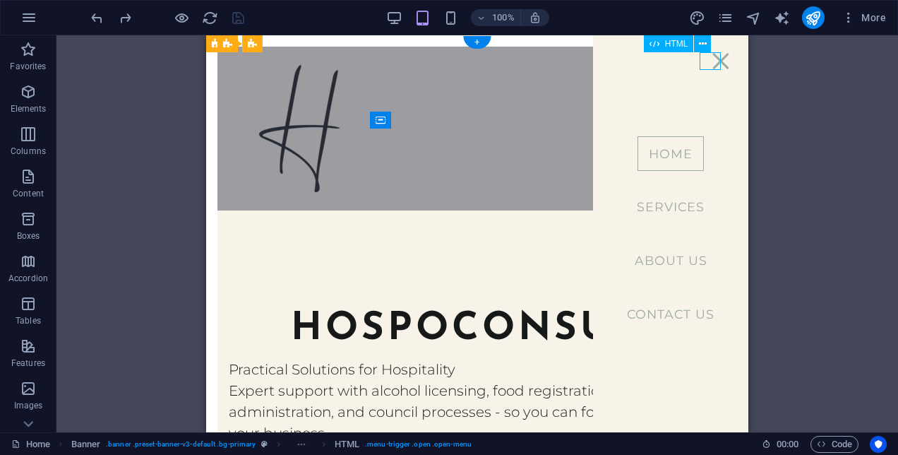
click at [710, 69] on div "Menu" at bounding box center [720, 61] width 21 height 18
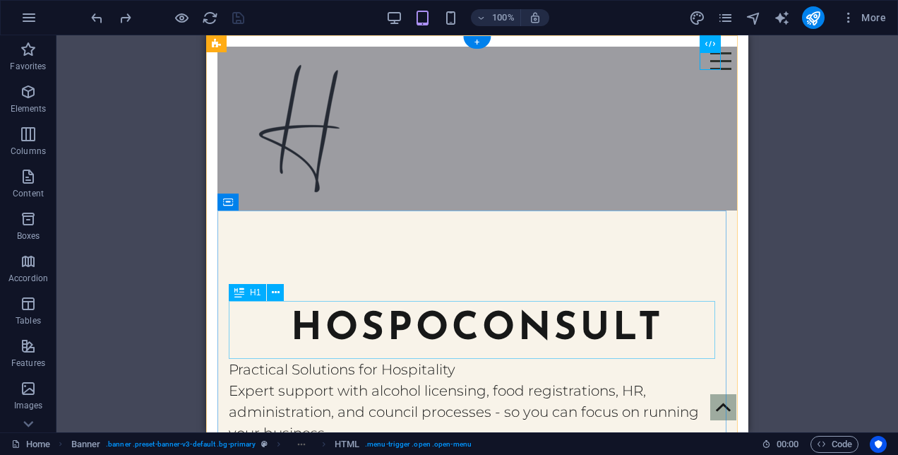
click at [479, 304] on div "hospoconsult" at bounding box center [477, 330] width 497 height 58
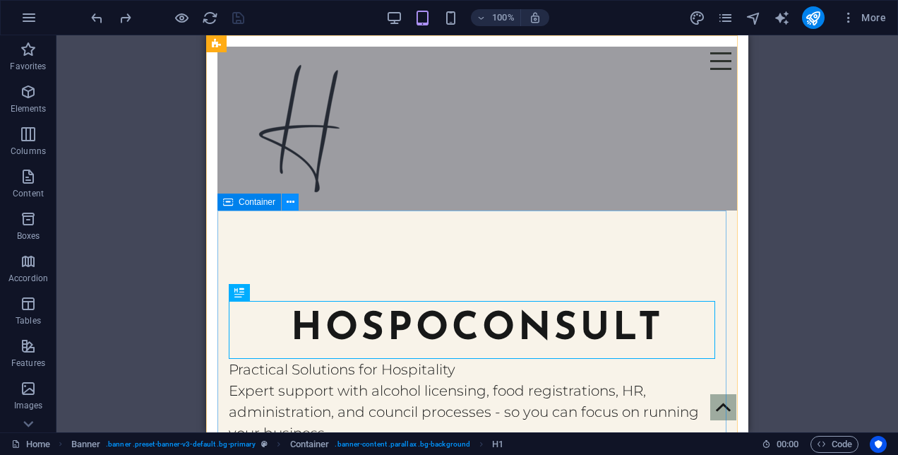
click at [287, 203] on icon at bounding box center [291, 202] width 8 height 15
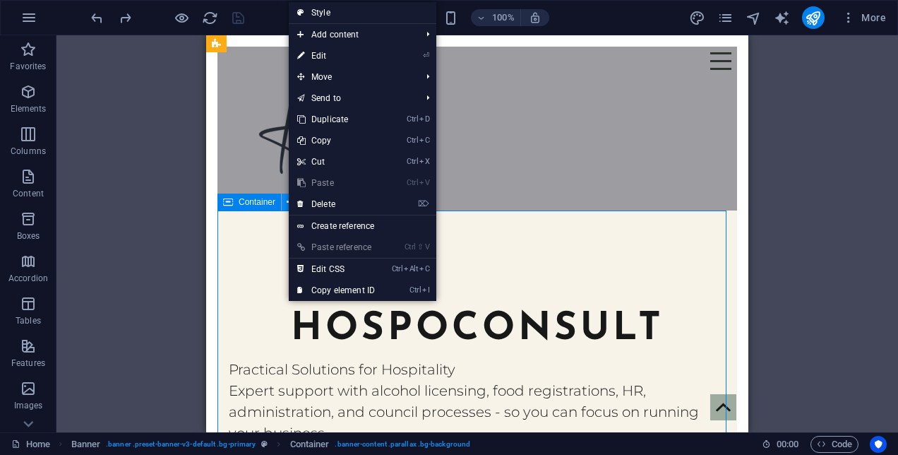
click at [288, 203] on icon at bounding box center [291, 202] width 8 height 15
click at [343, 56] on link "⏎ Edit" at bounding box center [336, 55] width 95 height 21
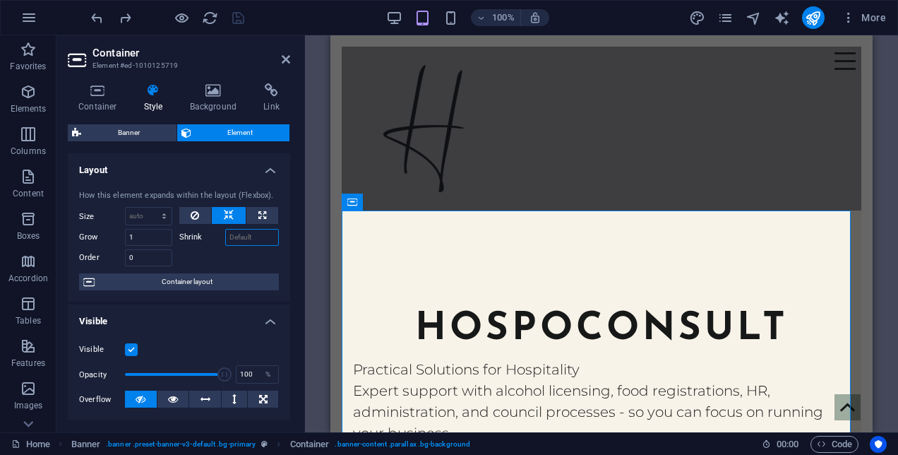
click at [252, 232] on input "Shrink" at bounding box center [252, 237] width 54 height 17
click at [162, 214] on select "Default auto px % 1/1 1/2 1/3 1/4 1/5 1/6 1/7 1/8 1/9 1/10" at bounding box center [149, 215] width 46 height 17
select select "1/3"
click at [150, 207] on select "Default auto px % 1/1 1/2 1/3 1/4 1/5 1/6 1/7 1/8 1/9 1/10" at bounding box center [149, 215] width 46 height 17
type input "33.33"
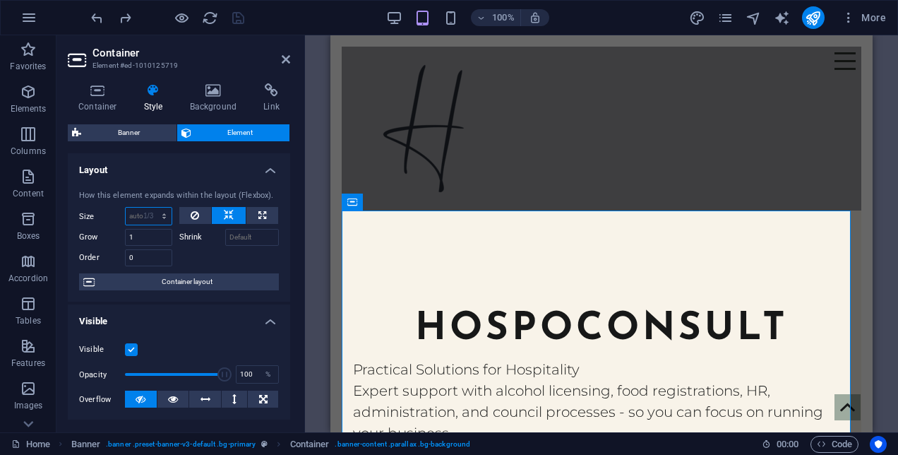
select select "%"
click at [237, 23] on icon "save" at bounding box center [238, 18] width 16 height 16
checkbox input "false"
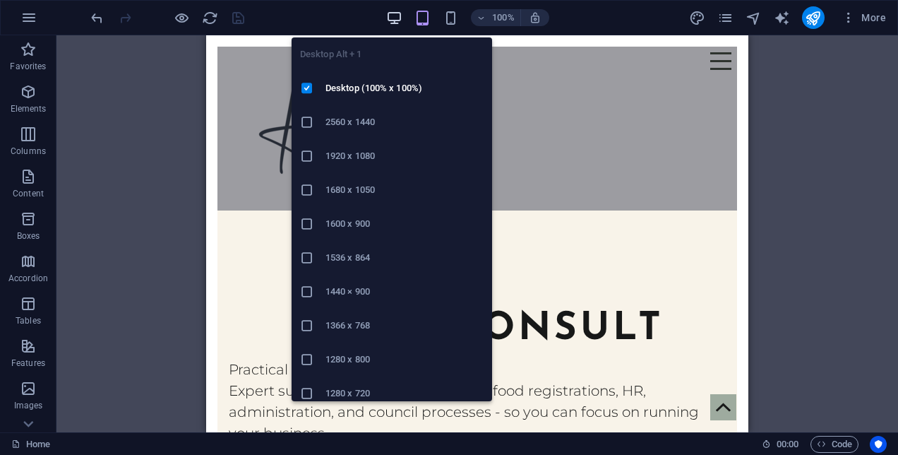
click at [397, 17] on icon "button" at bounding box center [394, 18] width 16 height 16
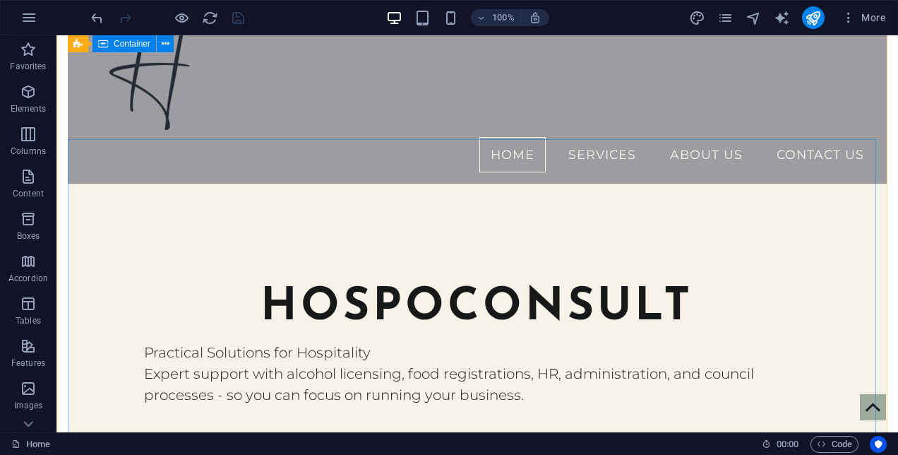
scroll to position [57, 0]
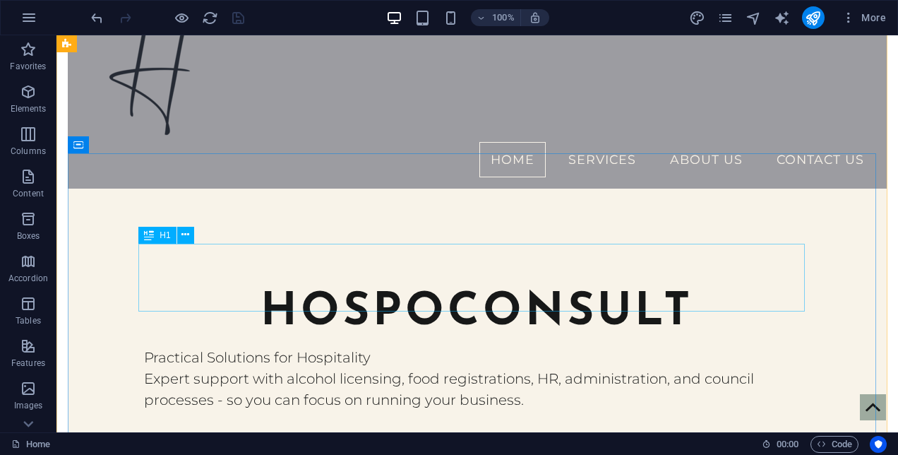
click at [347, 279] on div "hospoconsult" at bounding box center [477, 313] width 666 height 68
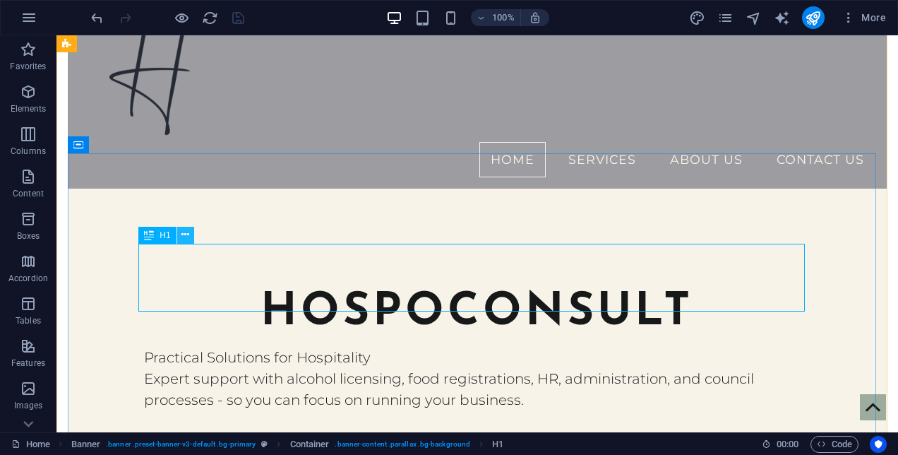
click at [186, 236] on icon at bounding box center [185, 234] width 8 height 15
click at [402, 279] on div "hospoconsult" at bounding box center [477, 313] width 666 height 68
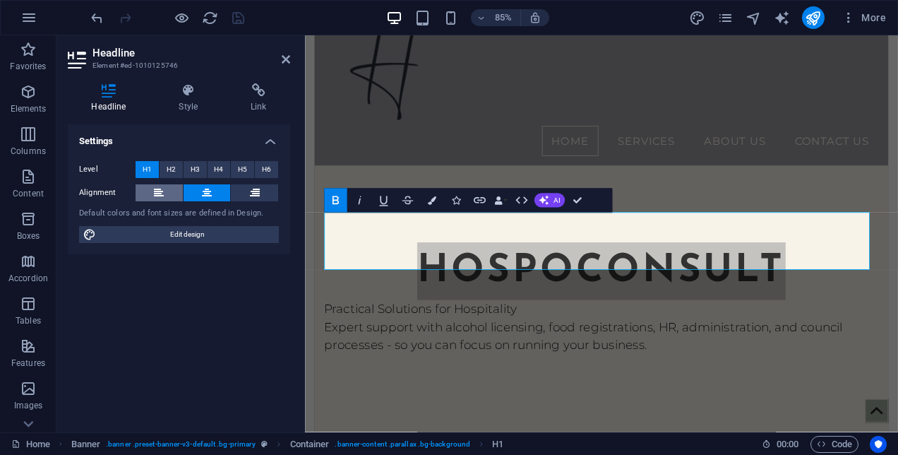
click at [155, 193] on icon at bounding box center [159, 192] width 10 height 17
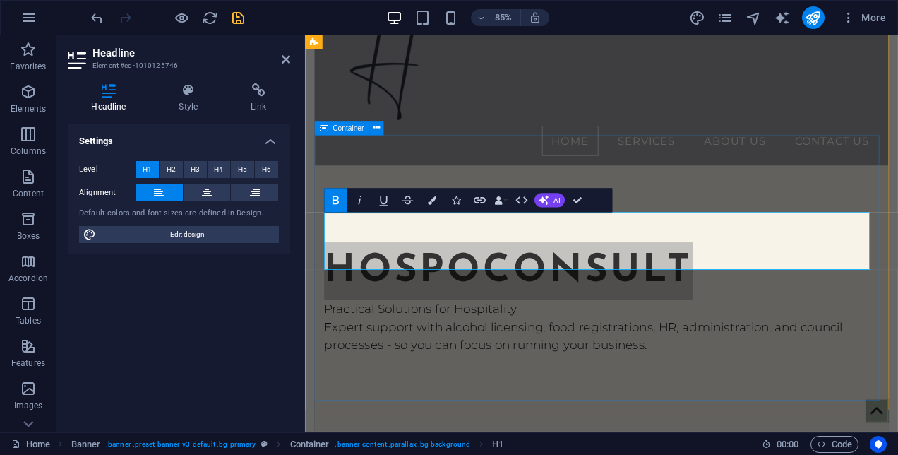
click at [610, 188] on div "hospoconsult Practical Solutions for Hospitality Expert support with alcohol li…" at bounding box center [653, 344] width 675 height 312
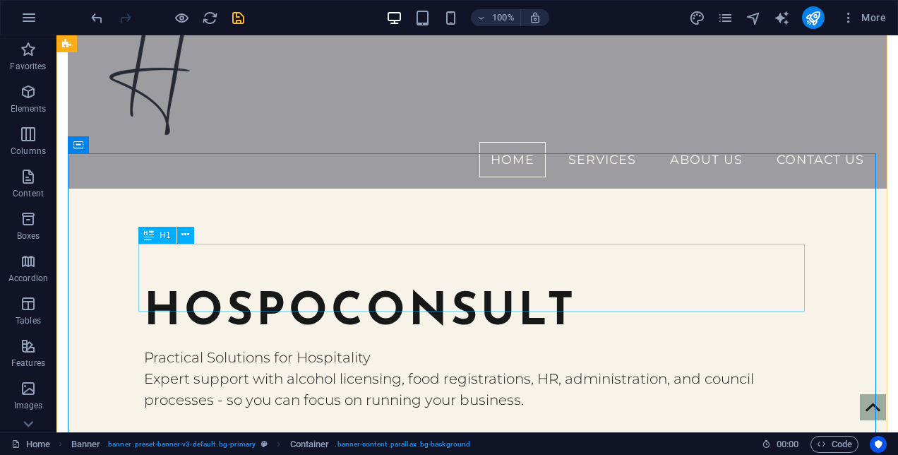
click at [307, 279] on div "hospoconsult" at bounding box center [477, 313] width 666 height 68
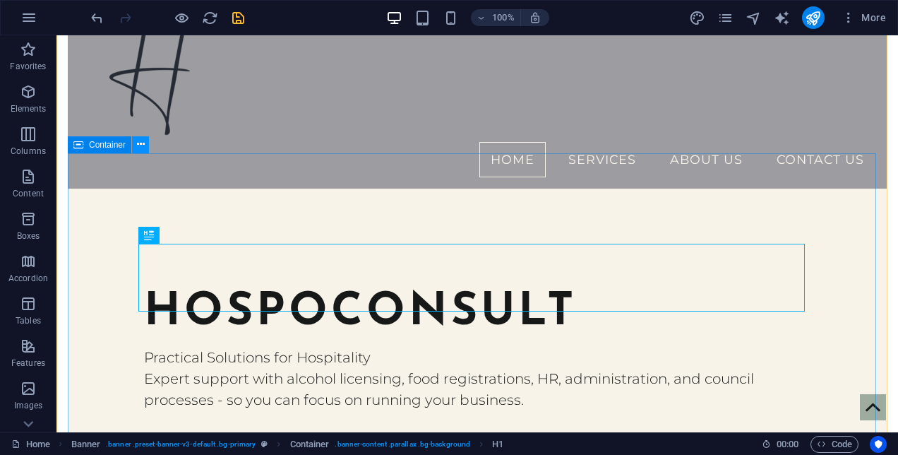
click at [138, 142] on icon at bounding box center [141, 144] width 8 height 15
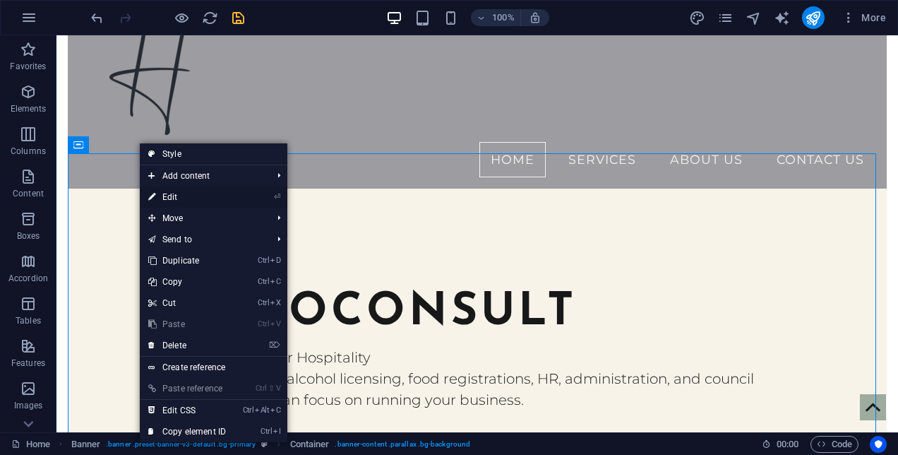
click at [167, 192] on link "⏎ Edit" at bounding box center [187, 196] width 95 height 21
select select "%"
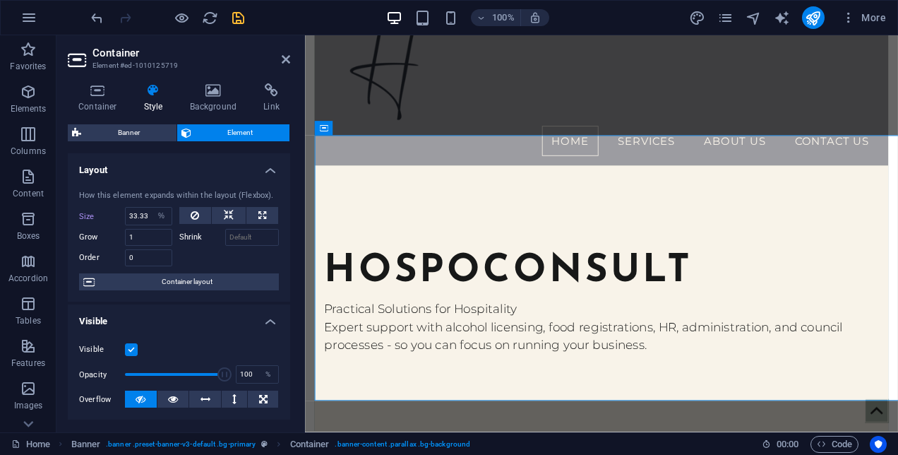
select select "DISABLED_OPTION_VALUE"
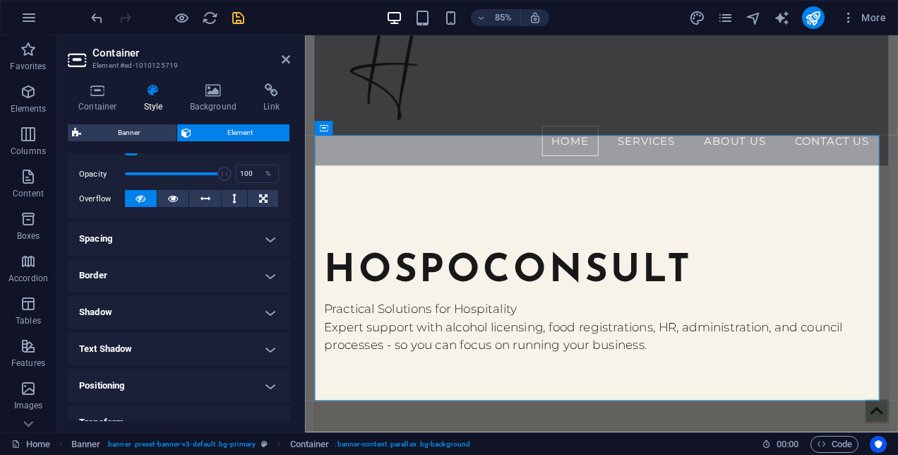
scroll to position [207, 0]
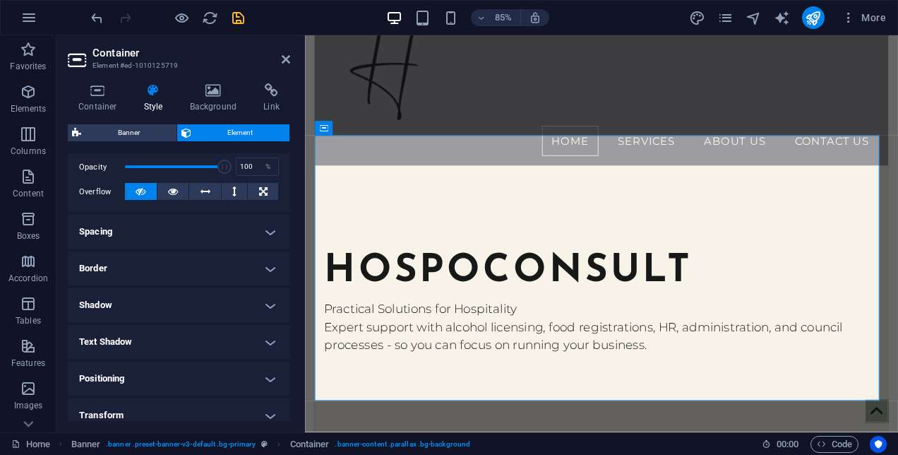
click at [268, 224] on h4 "Spacing" at bounding box center [179, 232] width 222 height 34
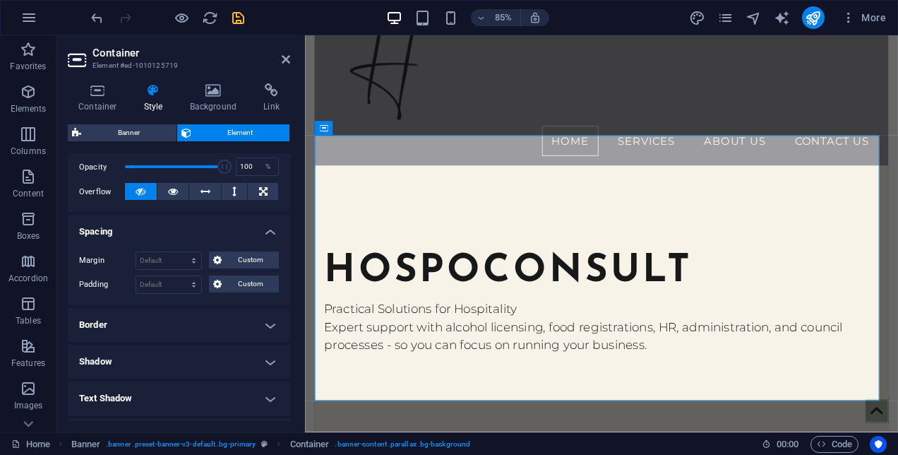
click at [268, 224] on h4 "Spacing" at bounding box center [179, 227] width 222 height 25
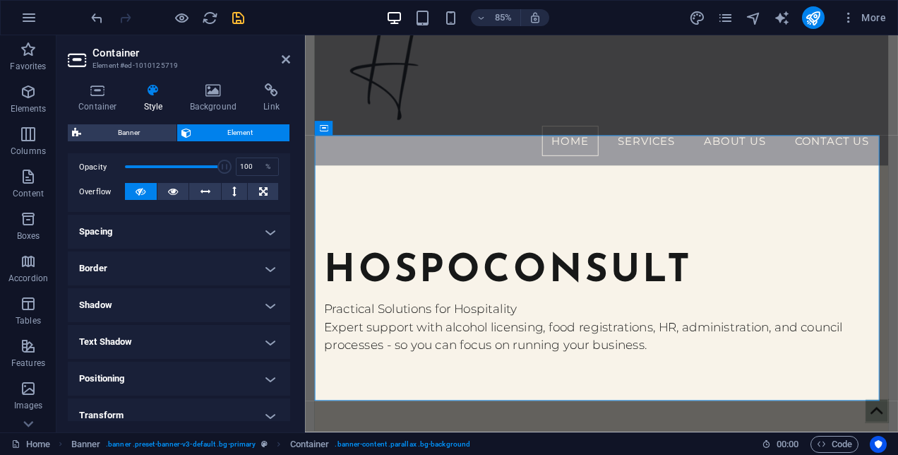
drag, startPoint x: 287, startPoint y: 309, endPoint x: 287, endPoint y: 351, distance: 42.3
click at [287, 351] on ul "Layout How this element expands within the layout (Flexbox). Size Default auto …" at bounding box center [179, 244] width 222 height 597
click at [257, 375] on h4 "Positioning" at bounding box center [179, 378] width 222 height 34
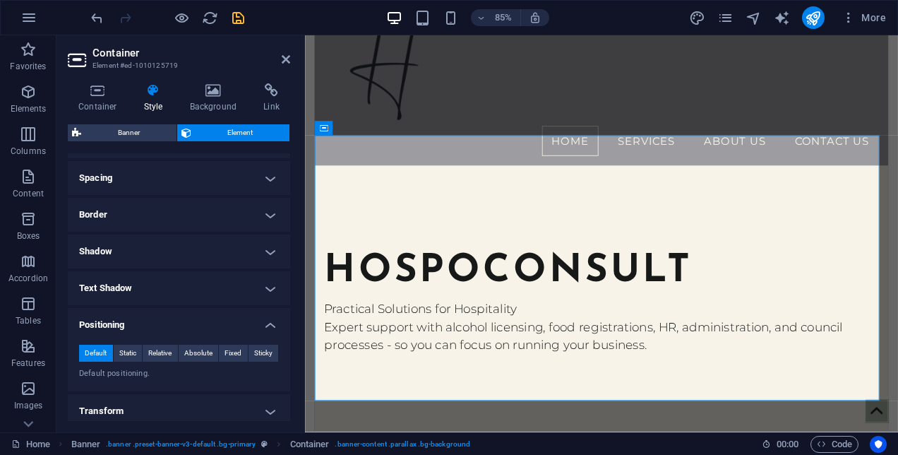
scroll to position [258, 0]
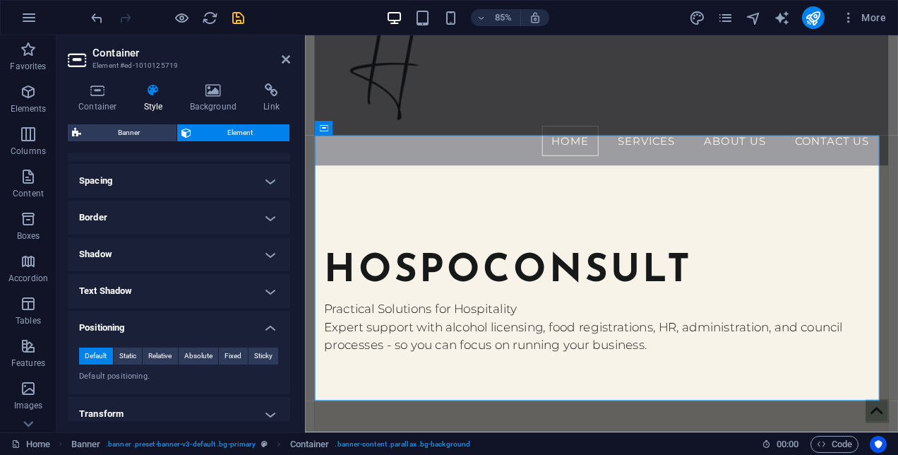
click at [265, 325] on h4 "Positioning" at bounding box center [179, 323] width 222 height 25
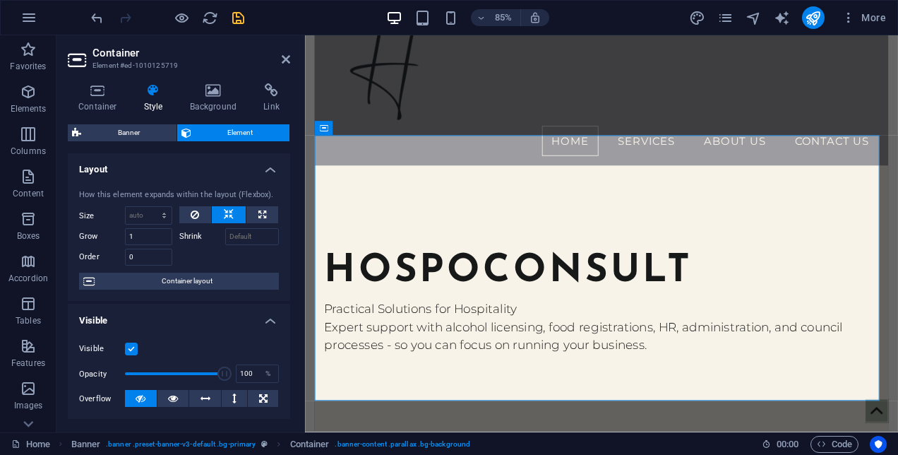
scroll to position [0, 0]
drag, startPoint x: 289, startPoint y: 294, endPoint x: 11, endPoint y: 155, distance: 310.9
click at [164, 211] on select "Default auto px % 1/1 1/2 1/3 1/4 1/5 1/6 1/7 1/8 1/9 1/10" at bounding box center [149, 215] width 46 height 17
click at [296, 195] on div "Container Style Background Link Size Height Default px rem % vh vw Min. height …" at bounding box center [178, 252] width 245 height 360
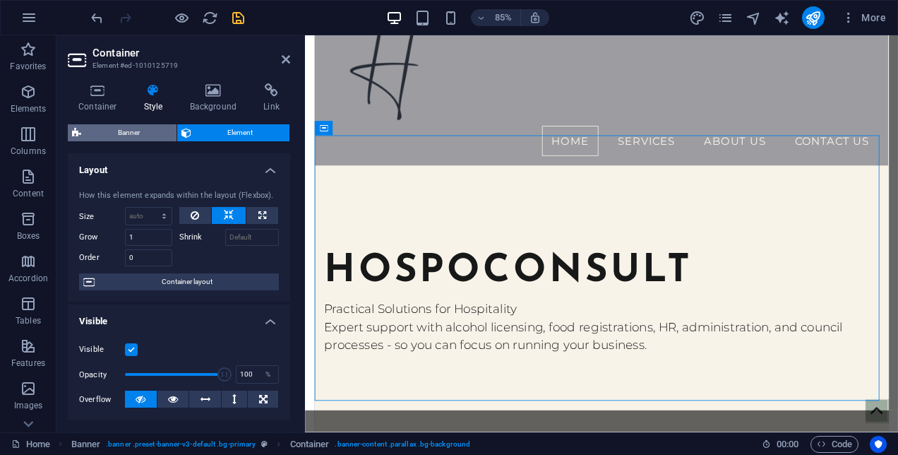
click at [143, 129] on span "Banner" at bounding box center [128, 132] width 87 height 17
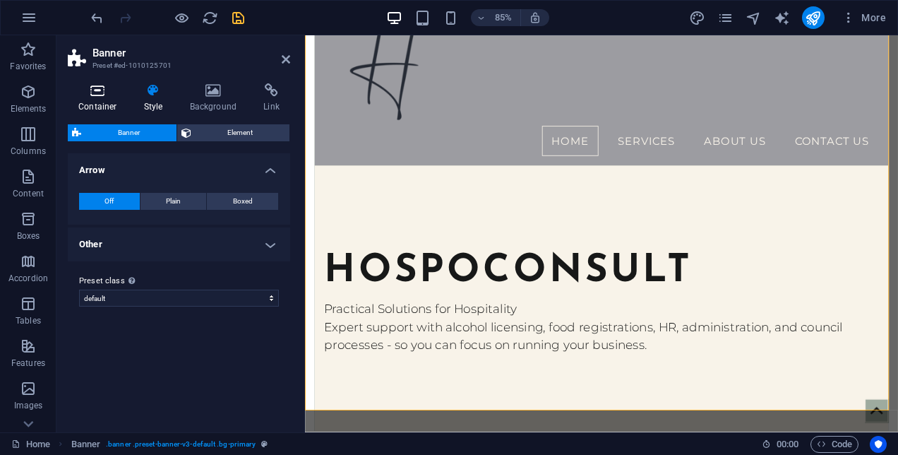
click at [93, 89] on icon at bounding box center [98, 90] width 60 height 14
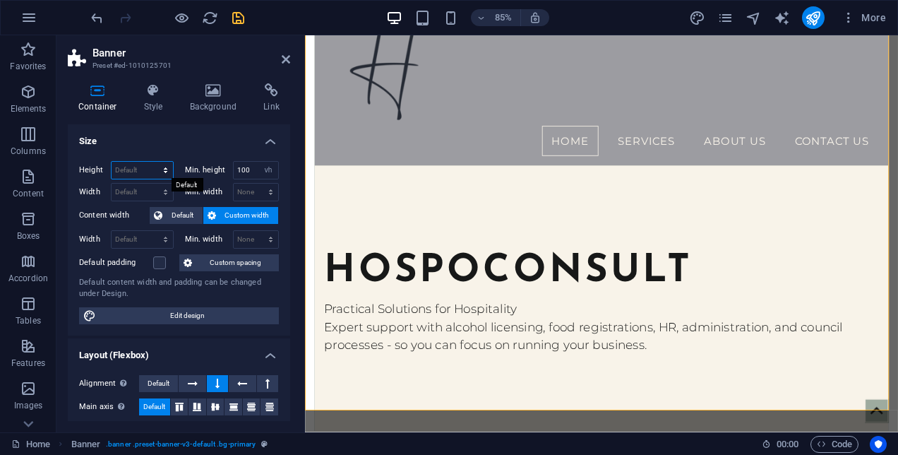
click at [134, 167] on select "Default px rem % vh vw" at bounding box center [142, 170] width 61 height 17
click at [175, 128] on h4 "Size" at bounding box center [179, 136] width 222 height 25
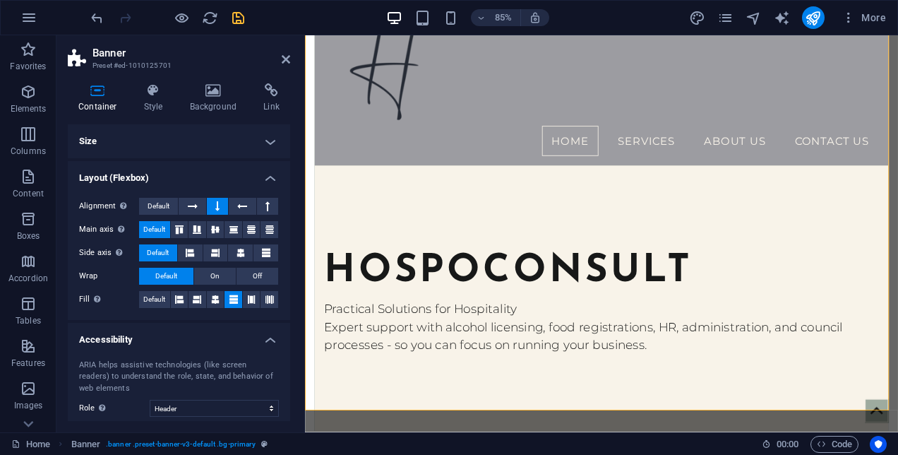
click at [168, 143] on h4 "Size" at bounding box center [179, 141] width 222 height 34
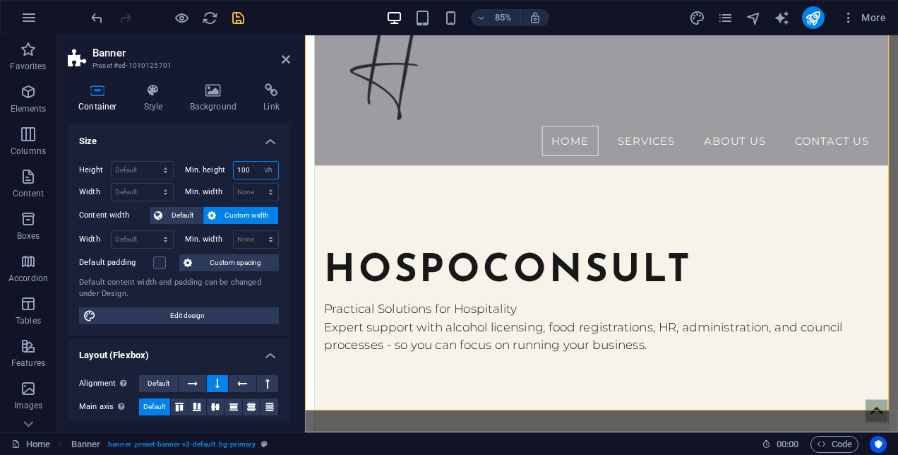
drag, startPoint x: 254, startPoint y: 172, endPoint x: 210, endPoint y: 169, distance: 44.6
click at [210, 169] on div "Min. height 100 None px rem % vh vw" at bounding box center [232, 170] width 95 height 18
type input "80"
click at [351, 188] on div "hospoconsult Practical Solutions for Hospitality Expert support with alcohol li…" at bounding box center [653, 344] width 675 height 312
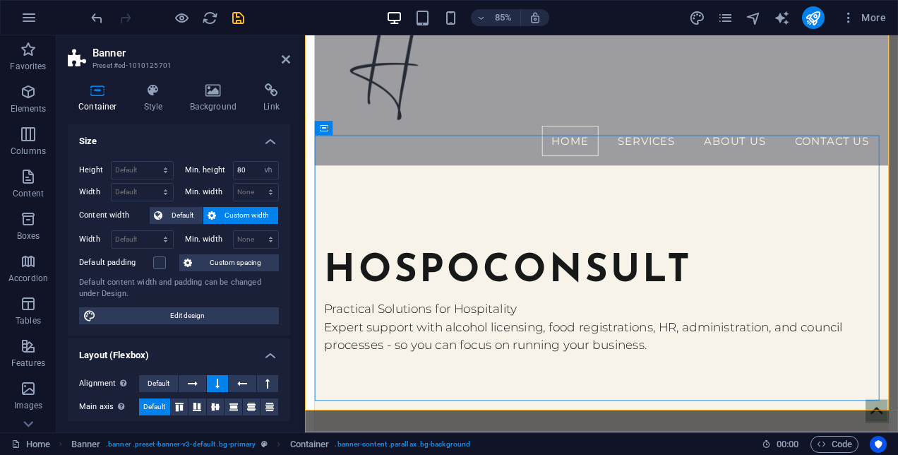
click at [290, 178] on div "Container Style Background Link Size Height Default px rem % vh vw Min. height …" at bounding box center [178, 252] width 245 height 360
click at [142, 167] on select "Default px rem % vh vw" at bounding box center [142, 170] width 61 height 17
click at [241, 20] on icon "save" at bounding box center [238, 18] width 16 height 16
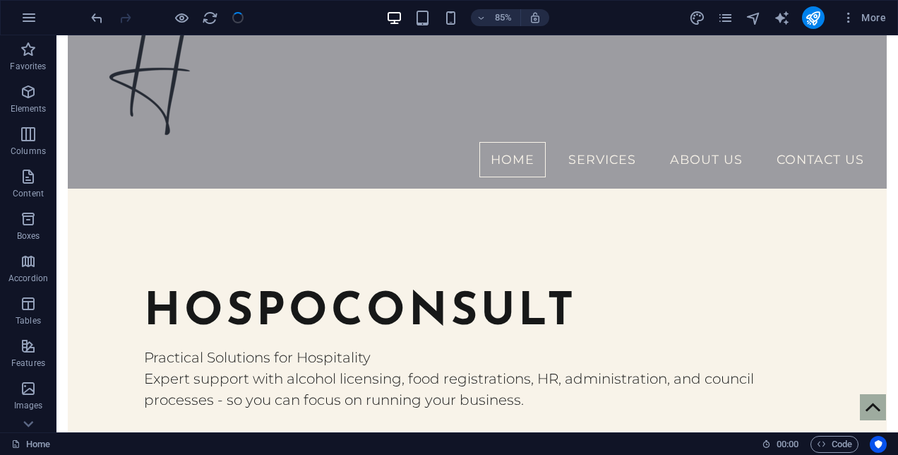
checkbox input "false"
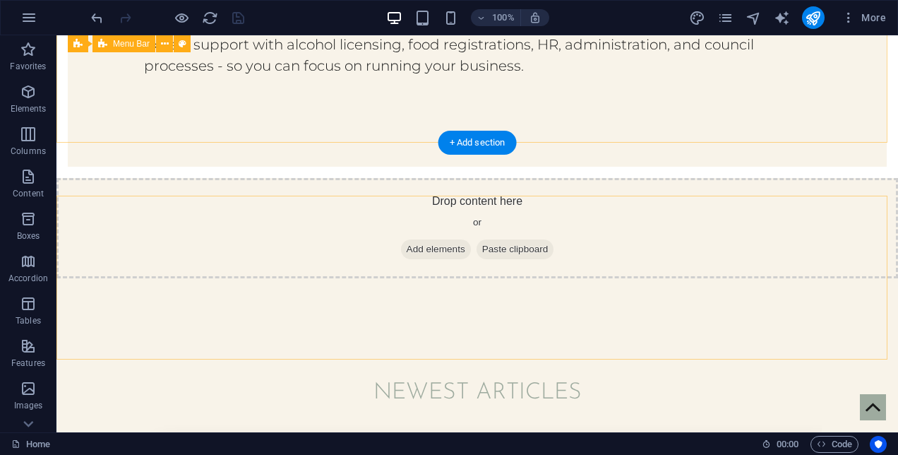
scroll to position [347, 0]
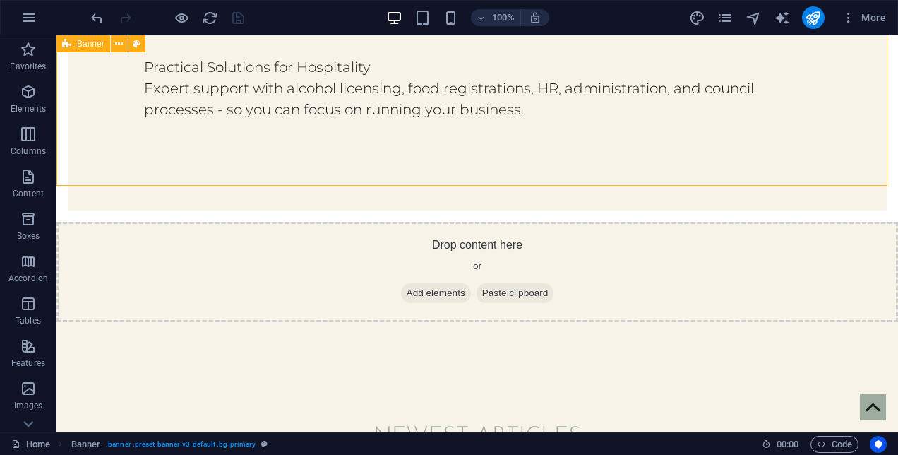
click at [88, 42] on span "Banner" at bounding box center [91, 44] width 28 height 8
click at [126, 49] on button at bounding box center [119, 43] width 17 height 17
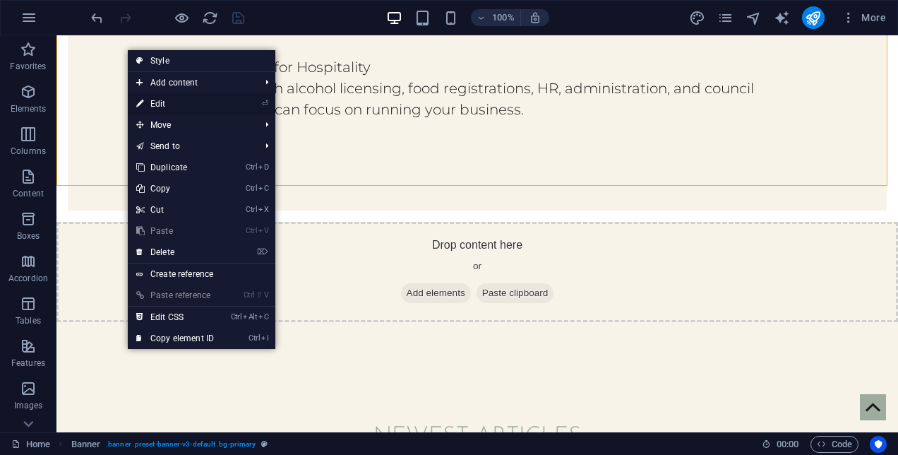
click at [152, 110] on link "⏎ Edit" at bounding box center [175, 103] width 95 height 21
select select "vh"
select select "header"
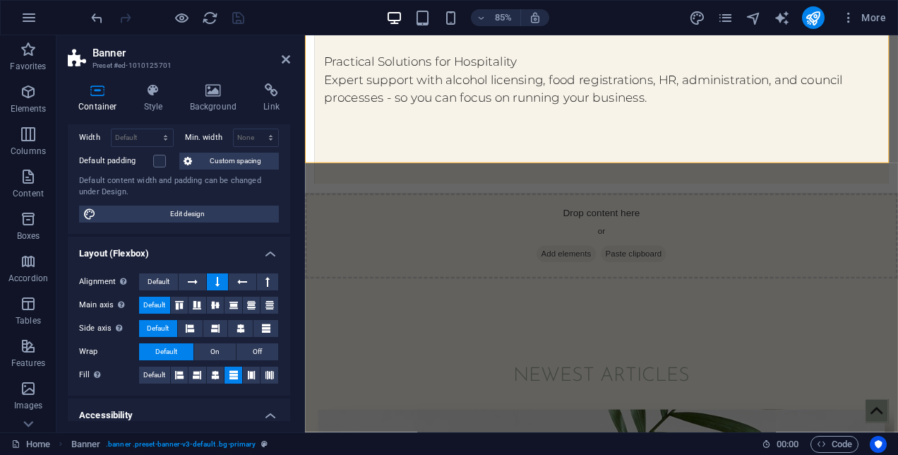
scroll to position [81, 0]
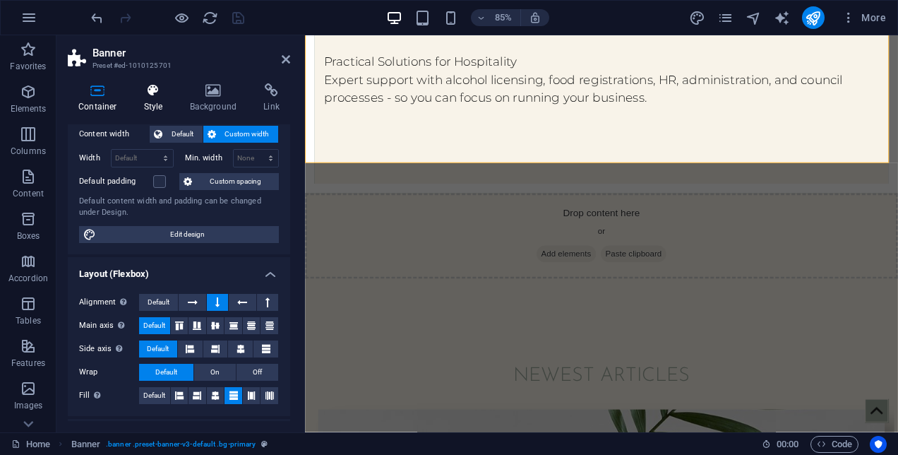
click at [169, 94] on icon at bounding box center [153, 90] width 40 height 14
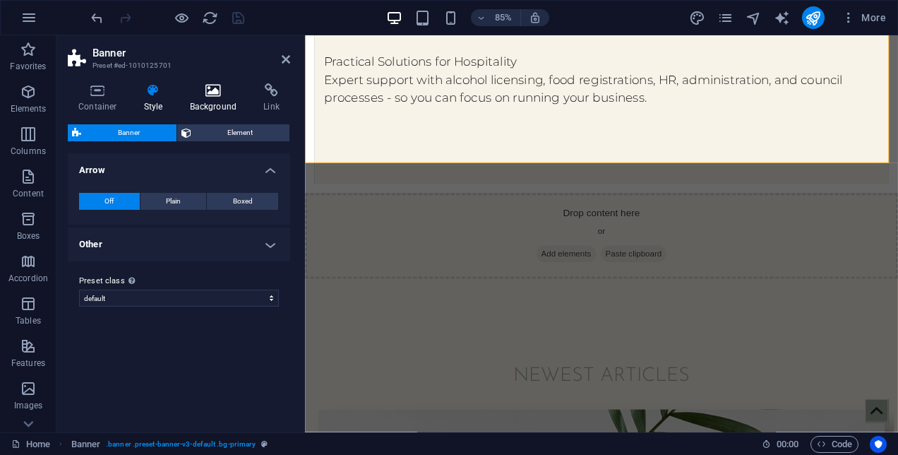
click at [215, 104] on h4 "Background" at bounding box center [216, 98] width 74 height 30
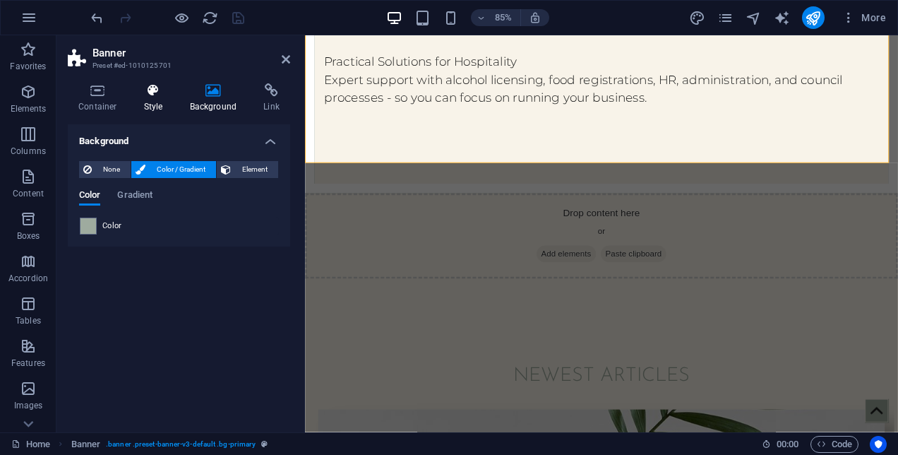
click at [157, 103] on h4 "Style" at bounding box center [156, 98] width 46 height 30
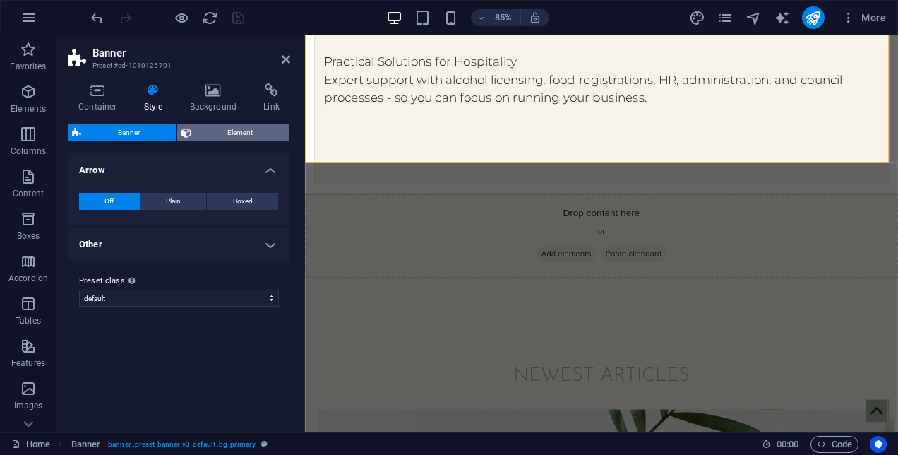
click at [191, 132] on button "Element" at bounding box center [233, 132] width 113 height 17
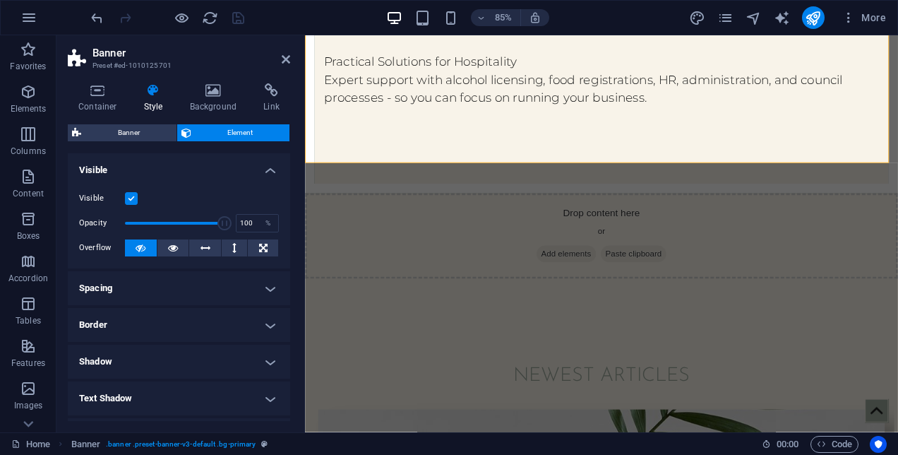
click at [167, 327] on h4 "Border" at bounding box center [179, 325] width 222 height 34
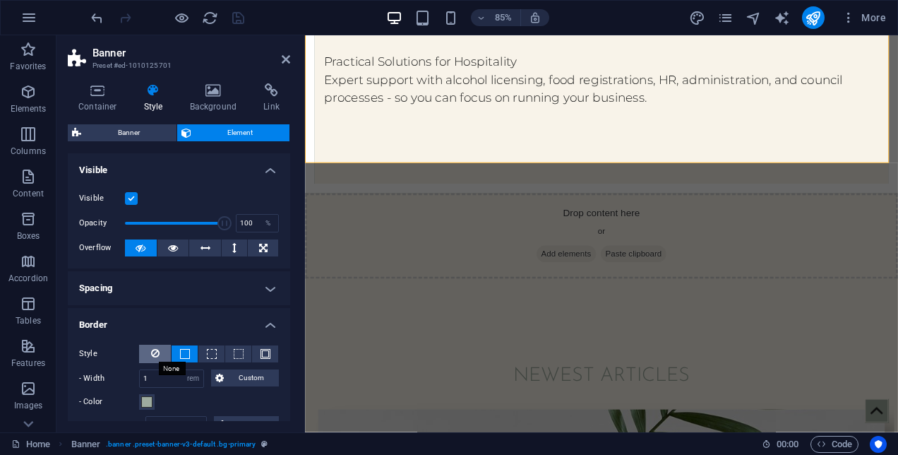
click at [155, 348] on icon at bounding box center [155, 352] width 8 height 17
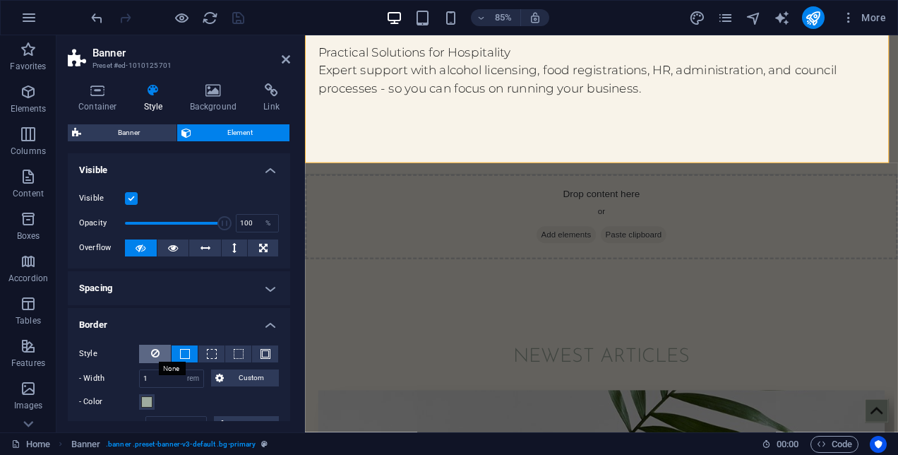
scroll to position [336, 0]
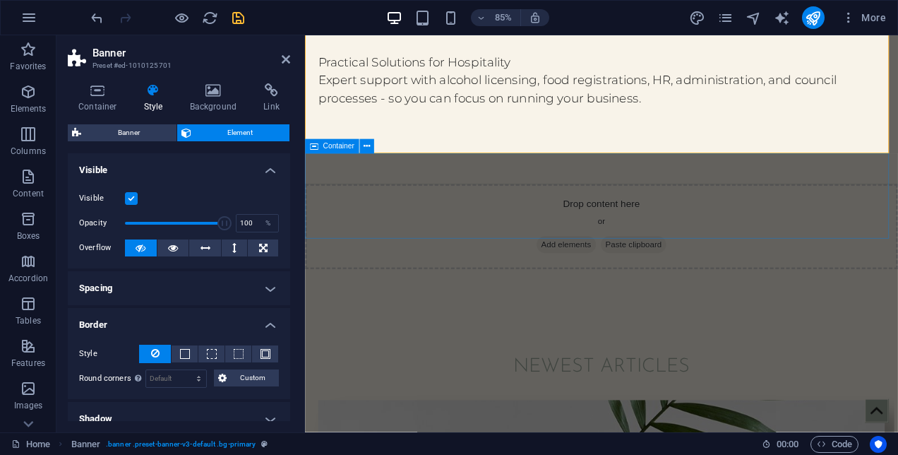
click at [363, 238] on div "Drop content here or Add elements Paste clipboard" at bounding box center [653, 260] width 697 height 100
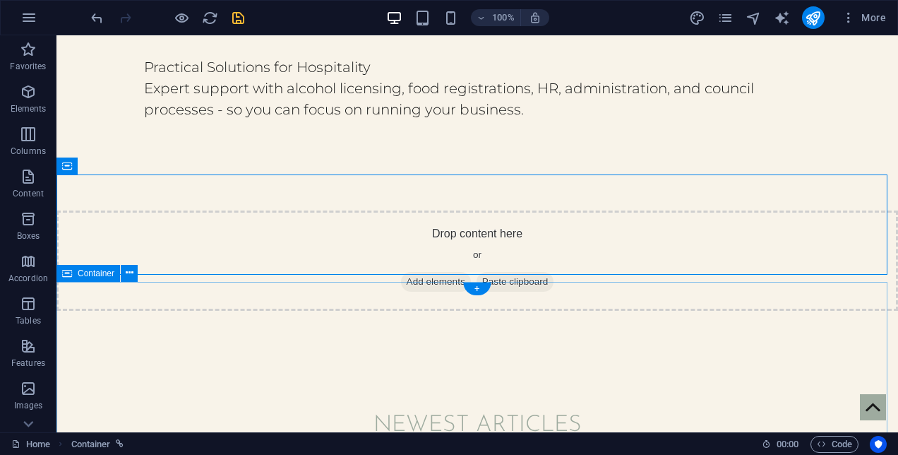
click at [128, 164] on icon at bounding box center [130, 166] width 8 height 15
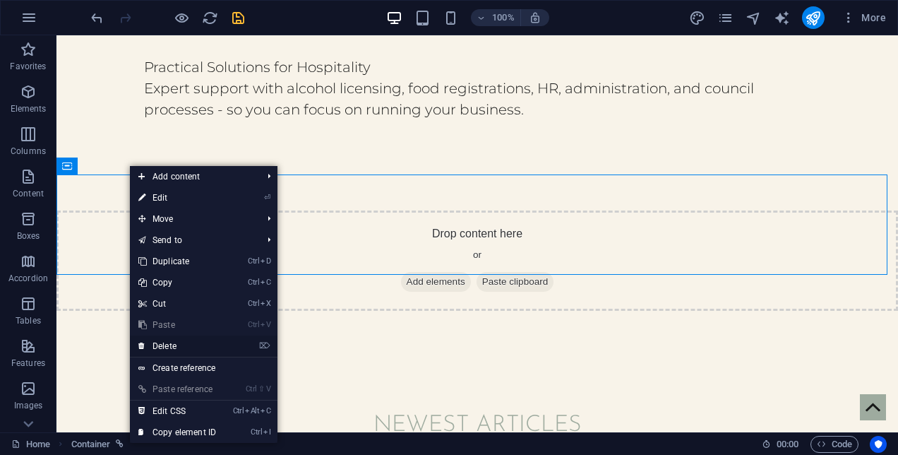
click at [171, 343] on link "⌦ Delete" at bounding box center [177, 345] width 95 height 21
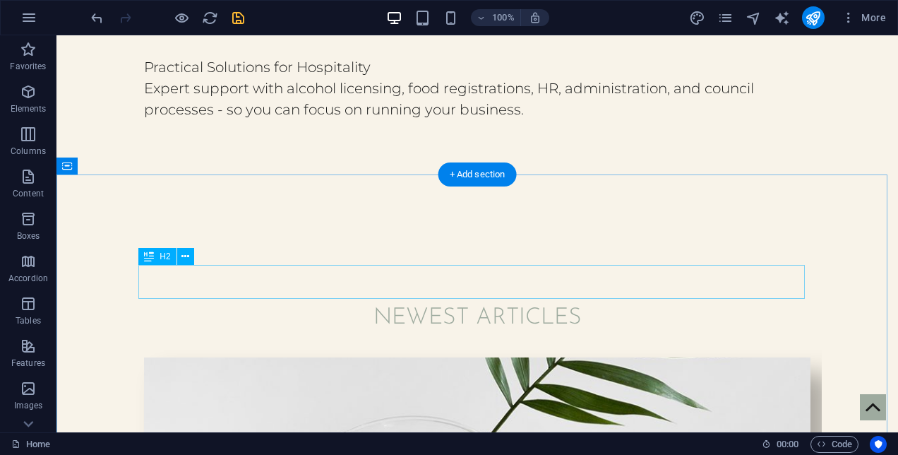
click at [224, 301] on div "Newest Articles" at bounding box center [477, 318] width 666 height 34
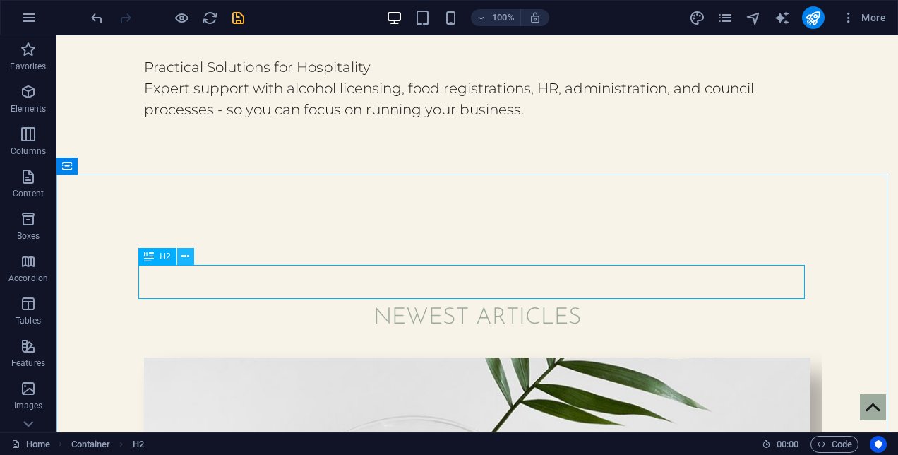
click at [183, 255] on icon at bounding box center [185, 256] width 8 height 15
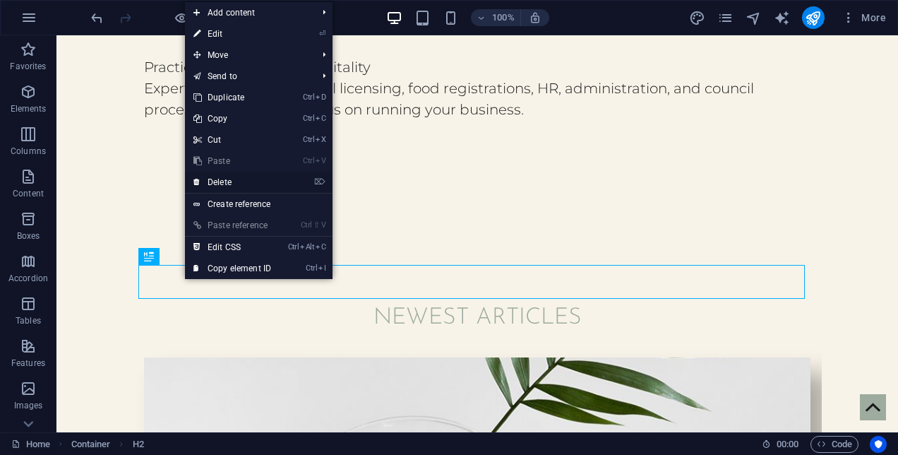
click at [227, 182] on link "⌦ Delete" at bounding box center [232, 181] width 95 height 21
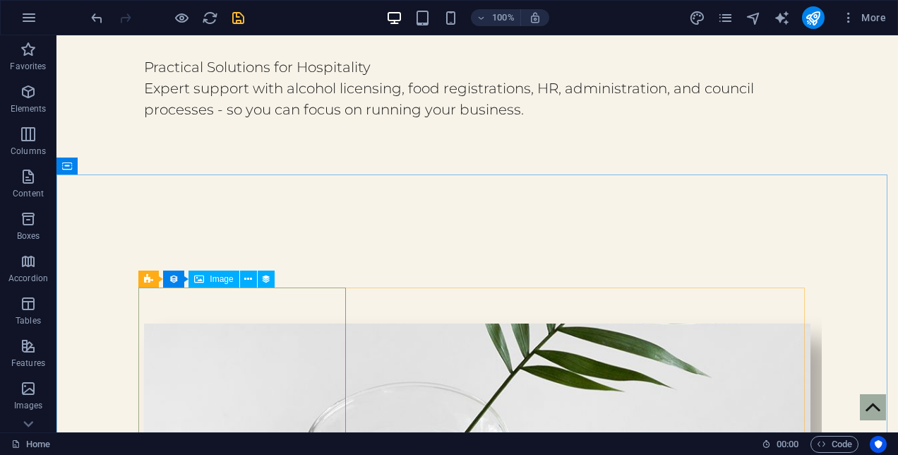
click at [216, 282] on span "Image" at bounding box center [221, 279] width 23 height 8
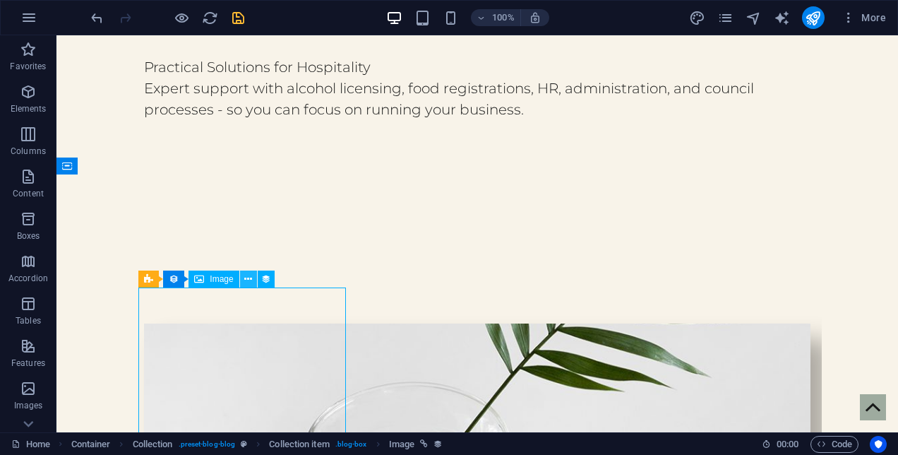
click at [244, 280] on icon at bounding box center [248, 279] width 8 height 15
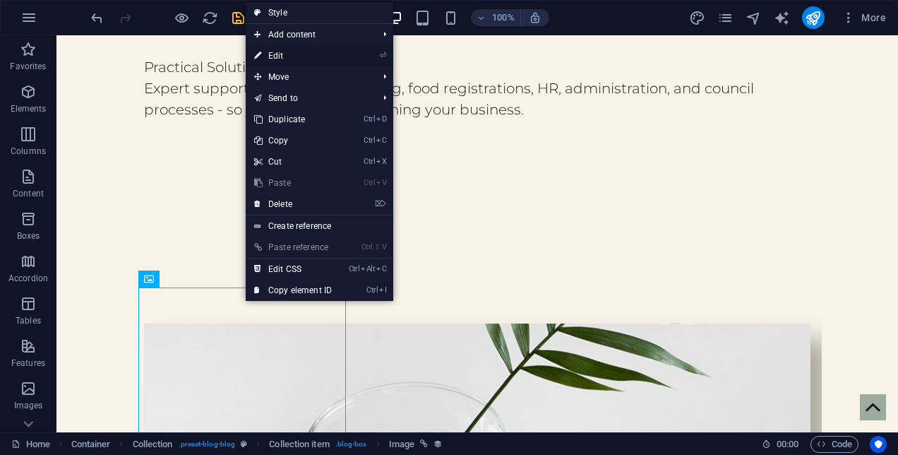
click at [298, 47] on link "⏎ Edit" at bounding box center [293, 55] width 95 height 21
select select "%"
select select "px"
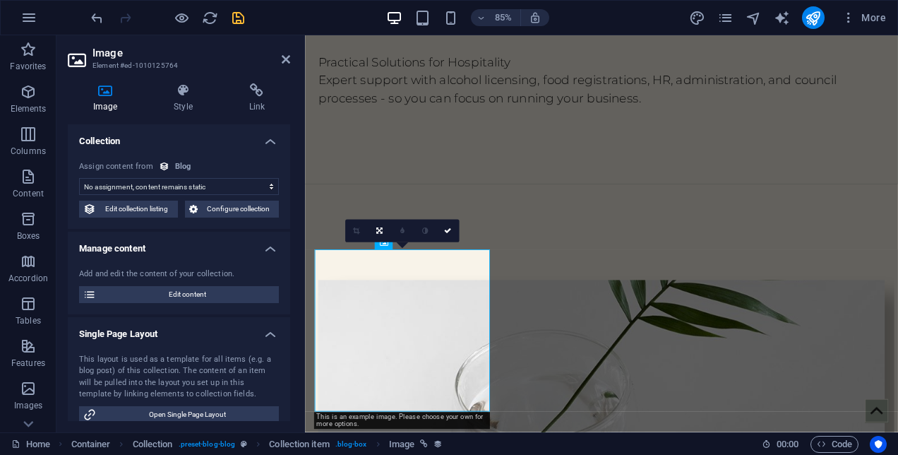
select select "image"
click at [122, 183] on select "No assignment, content remains static Created at (Date) Updated at (Date) Name …" at bounding box center [179, 186] width 200 height 17
click at [103, 88] on icon at bounding box center [105, 90] width 75 height 14
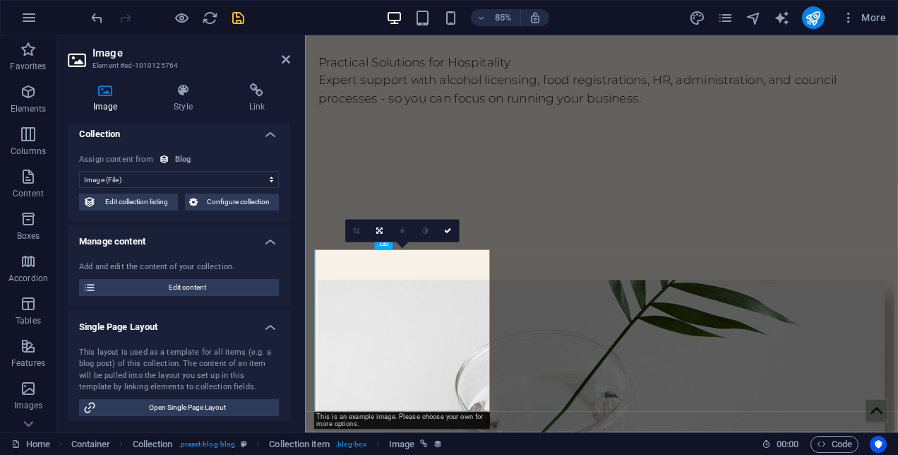
scroll to position [0, 0]
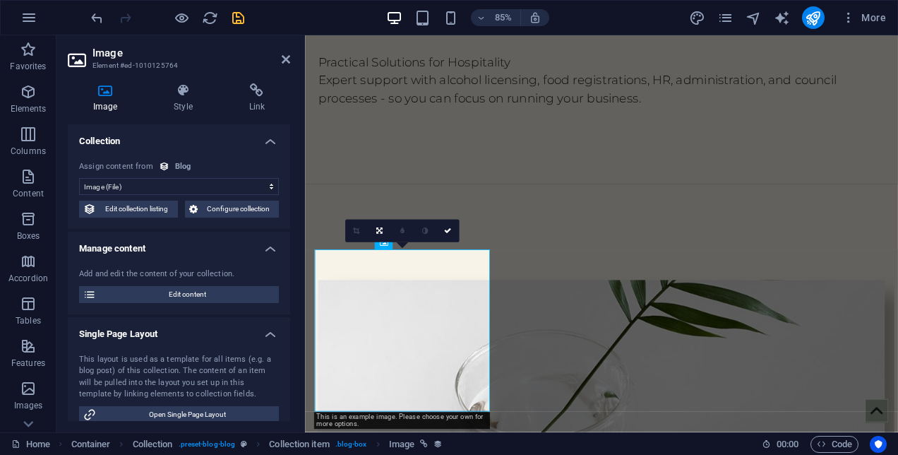
drag, startPoint x: 287, startPoint y: 200, endPoint x: 35, endPoint y: 168, distance: 253.9
click at [151, 215] on span "Edit collection listing" at bounding box center [136, 208] width 73 height 17
select select "columns.publishing_date_DESC"
select select "columns.status"
select select "columns.publishing_date"
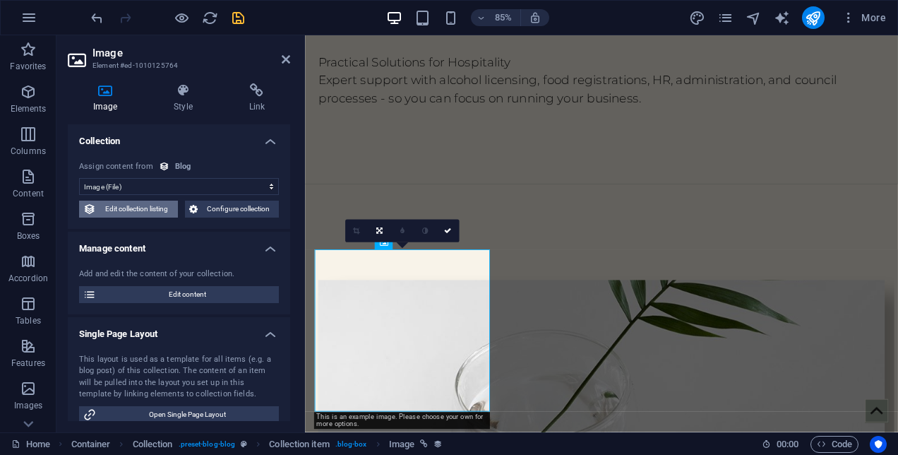
select select "past"
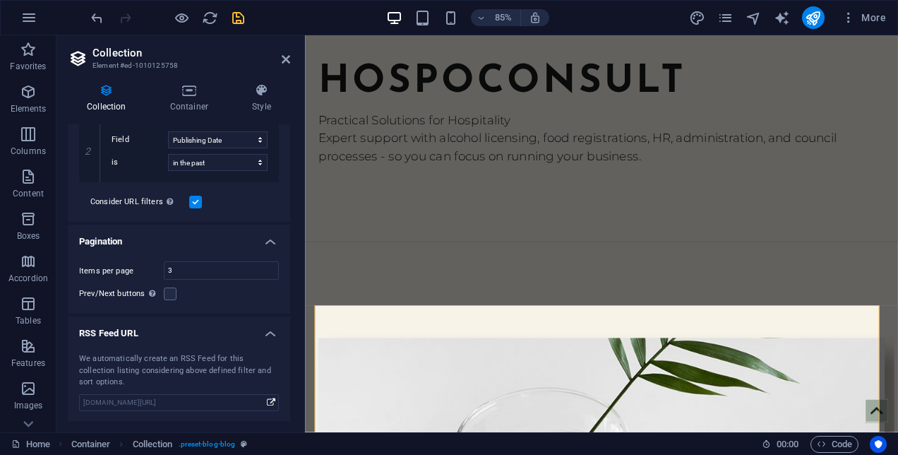
scroll to position [265, 0]
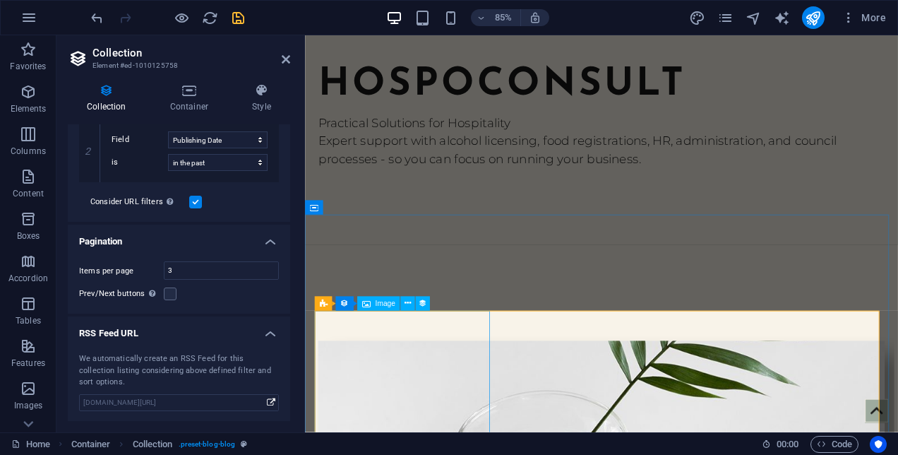
click at [408, 302] on icon at bounding box center [407, 303] width 6 height 13
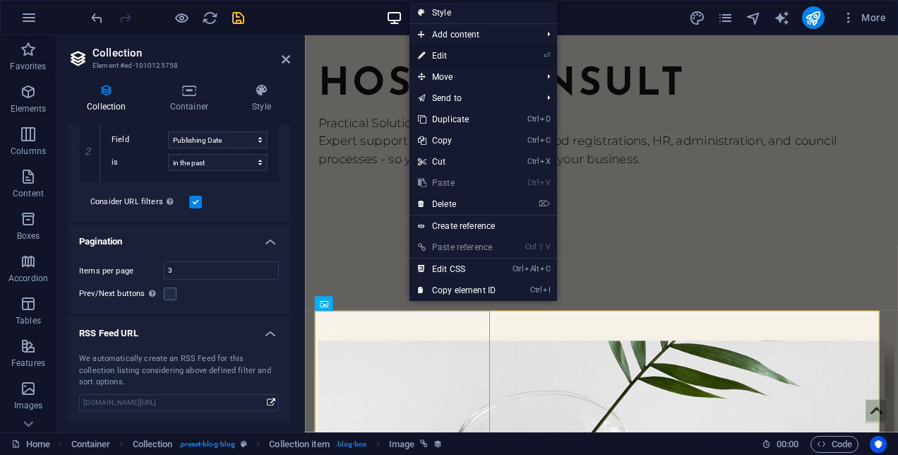
click at [444, 56] on link "⏎ Edit" at bounding box center [456, 55] width 95 height 21
select select "image"
select select "%"
select select "px"
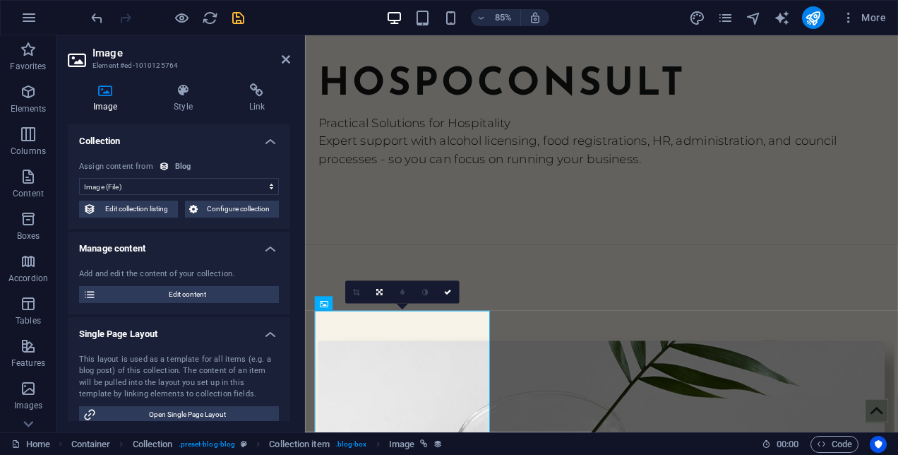
click at [164, 164] on icon at bounding box center [164, 166] width 11 height 11
click at [107, 92] on icon at bounding box center [105, 90] width 75 height 14
click at [35, 138] on icon "button" at bounding box center [28, 134] width 17 height 17
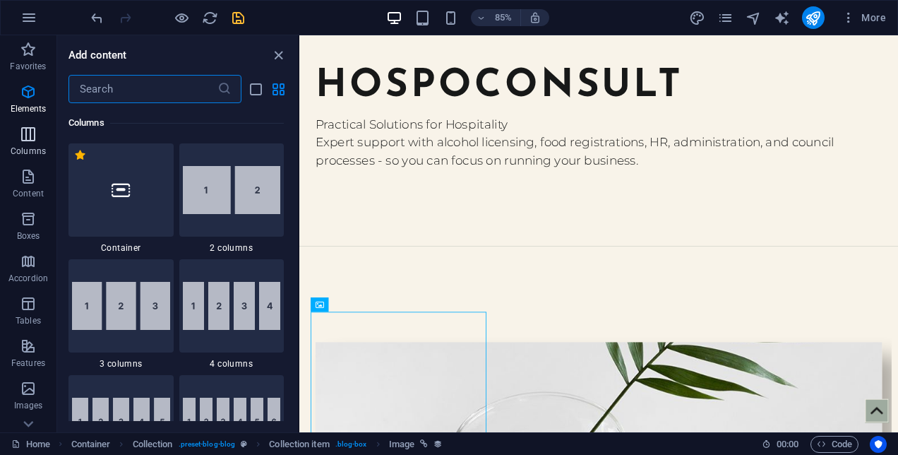
scroll to position [699, 0]
click at [241, 16] on icon "save" at bounding box center [238, 18] width 16 height 16
checkbox input "false"
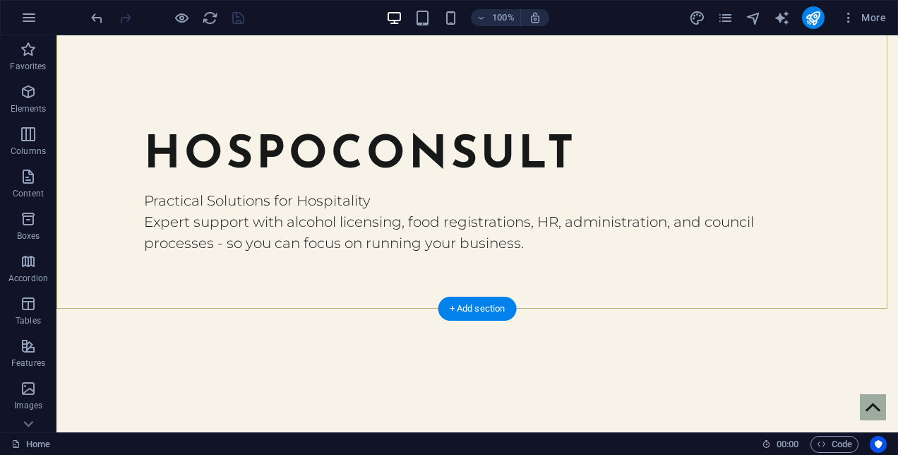
scroll to position [203, 0]
click at [28, 17] on icon "button" at bounding box center [28, 17] width 17 height 17
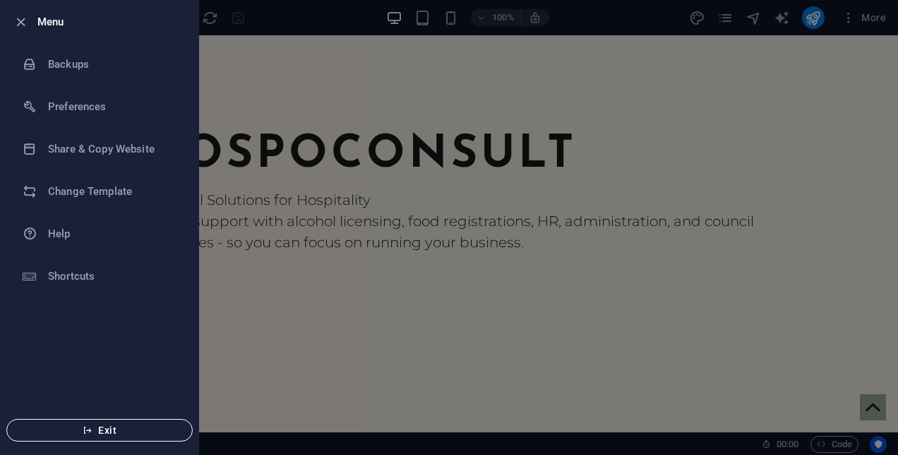
click at [133, 426] on span "Exit" at bounding box center [99, 429] width 162 height 11
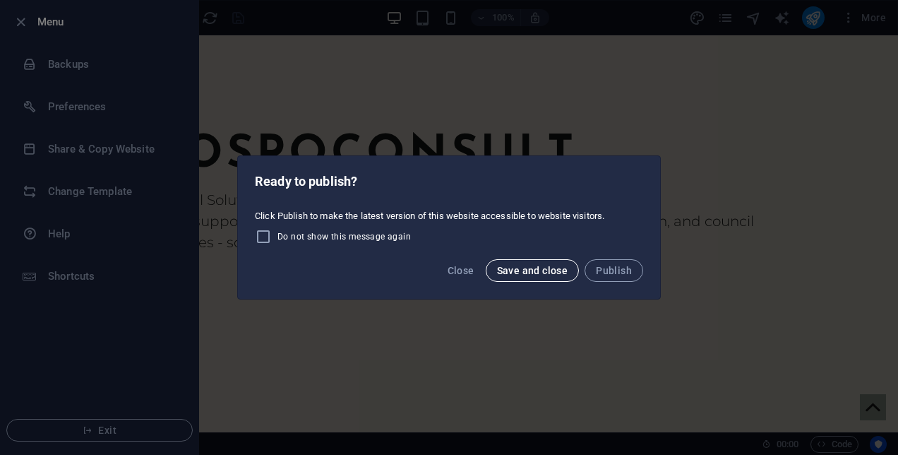
click at [539, 268] on span "Save and close" at bounding box center [532, 270] width 71 height 11
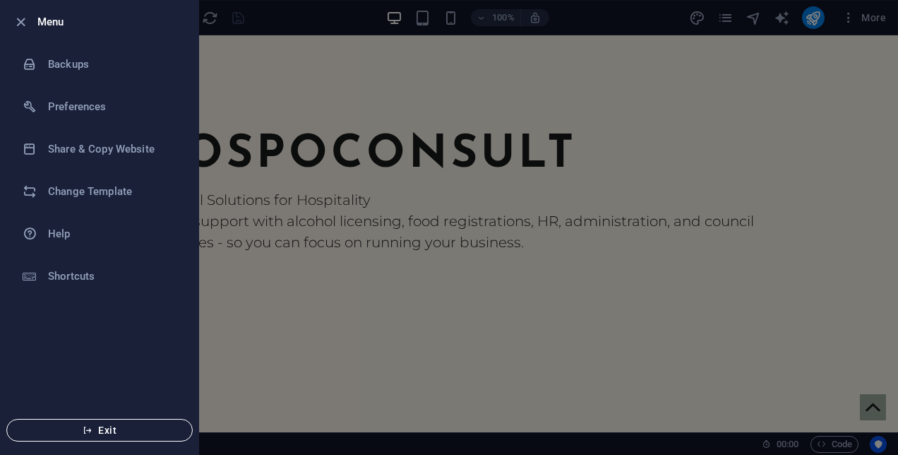
click at [148, 426] on span "Exit" at bounding box center [99, 429] width 162 height 11
